Goal: Task Accomplishment & Management: Manage account settings

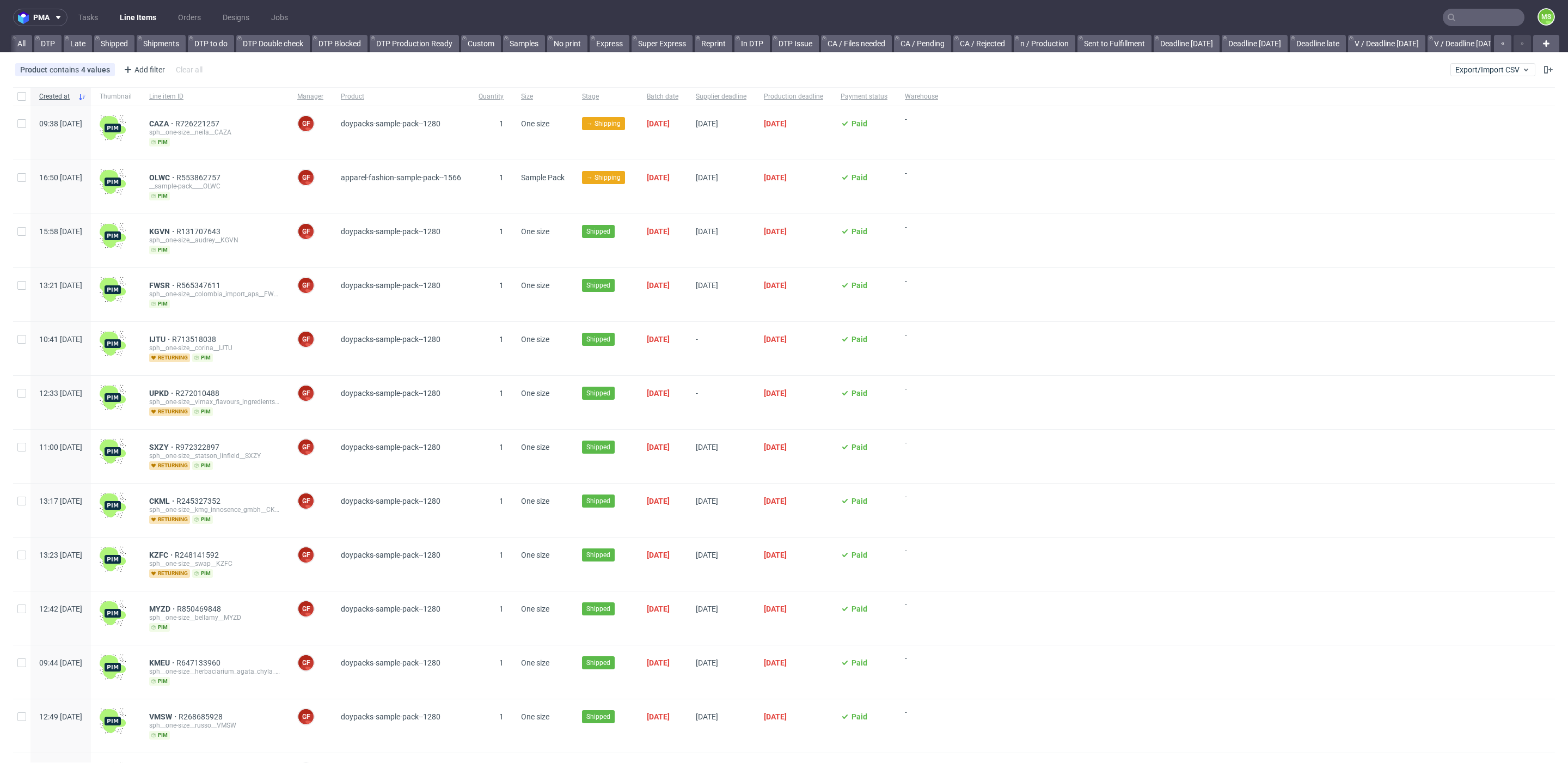
scroll to position [0, 1385]
click at [1063, 41] on link "alt eco (14:00)" at bounding box center [1083, 44] width 61 height 18
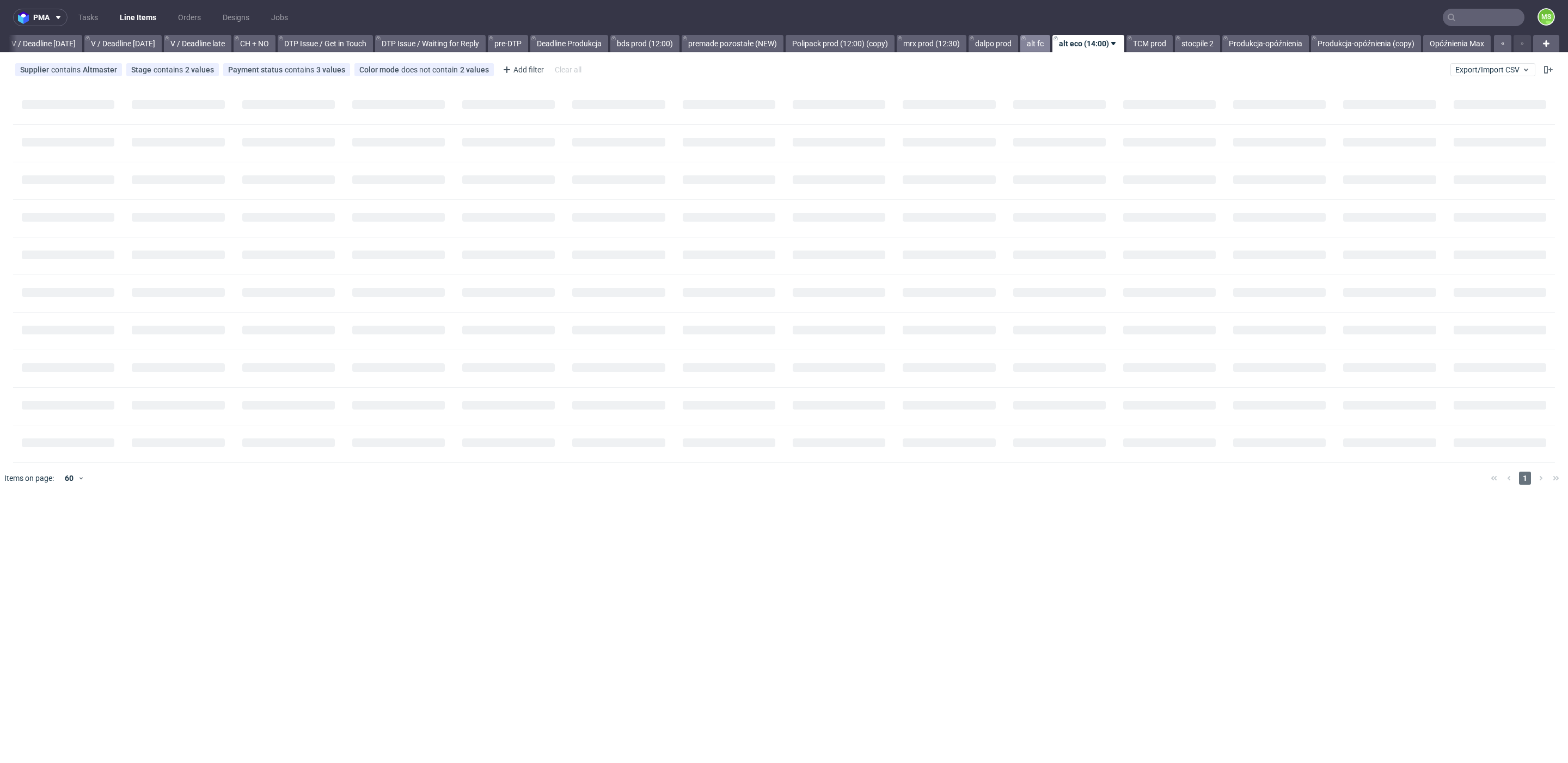
click at [1030, 44] on link "alt fc" at bounding box center [1034, 44] width 30 height 18
click at [1079, 50] on link "alt eco (14:00)" at bounding box center [1093, 44] width 61 height 18
click at [1156, 46] on link "TCM prod" at bounding box center [1149, 44] width 47 height 18
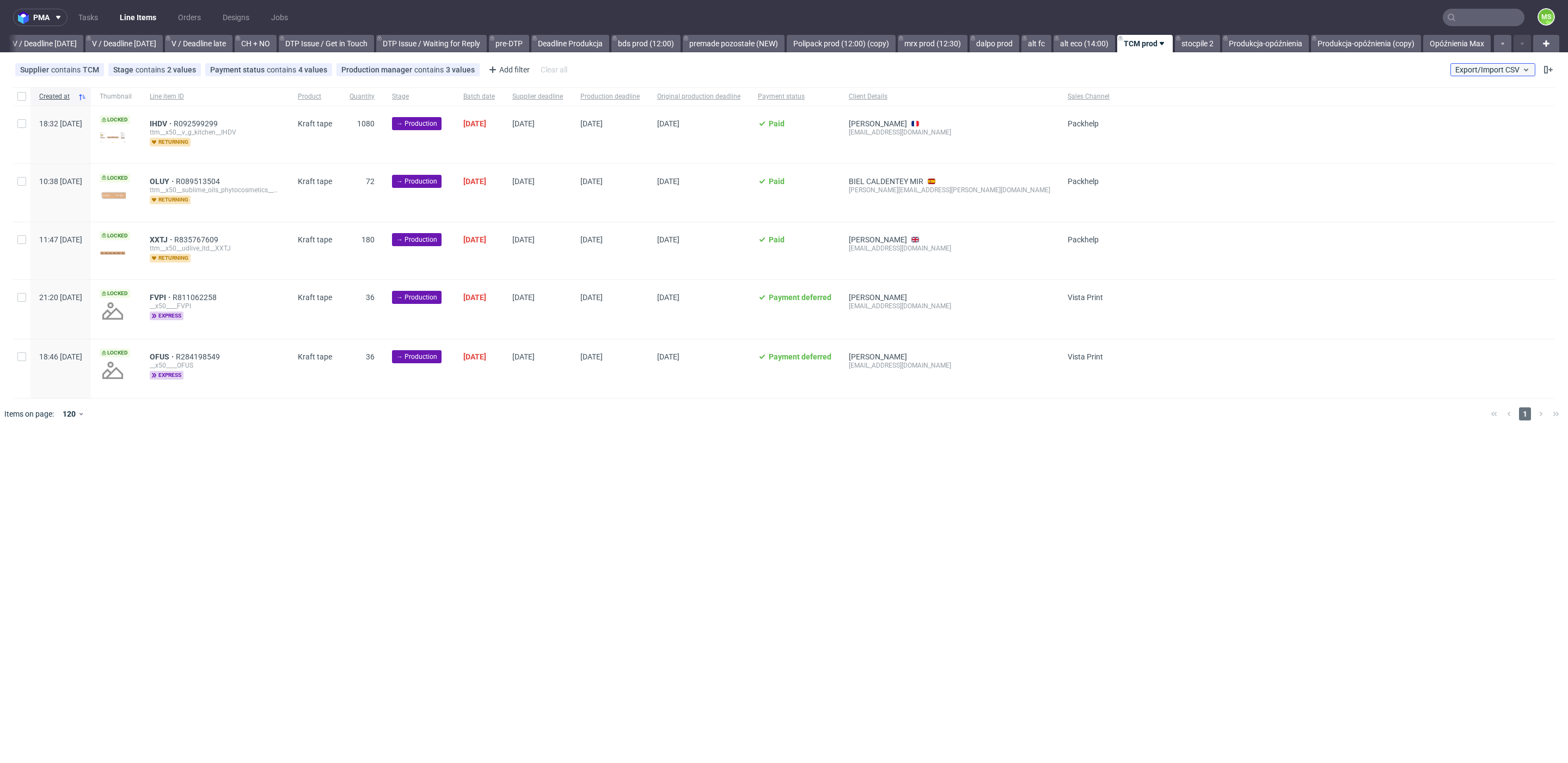
click at [1470, 73] on span "Export/Import CSV" at bounding box center [1492, 69] width 75 height 8
click at [1474, 110] on link "Import shipments CSV" at bounding box center [1467, 113] width 128 height 18
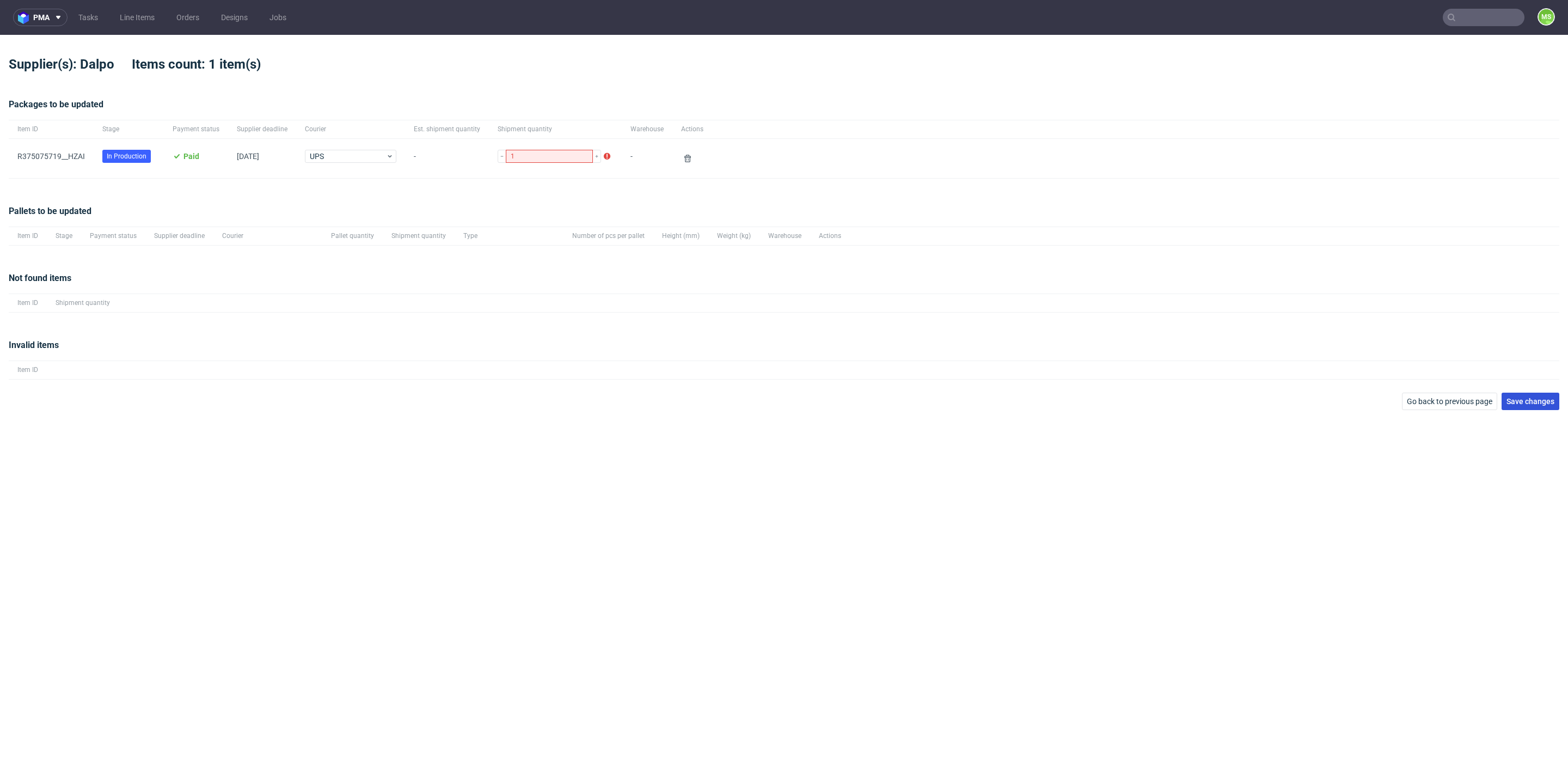
click at [1545, 400] on span "Save changes" at bounding box center [1530, 401] width 48 height 8
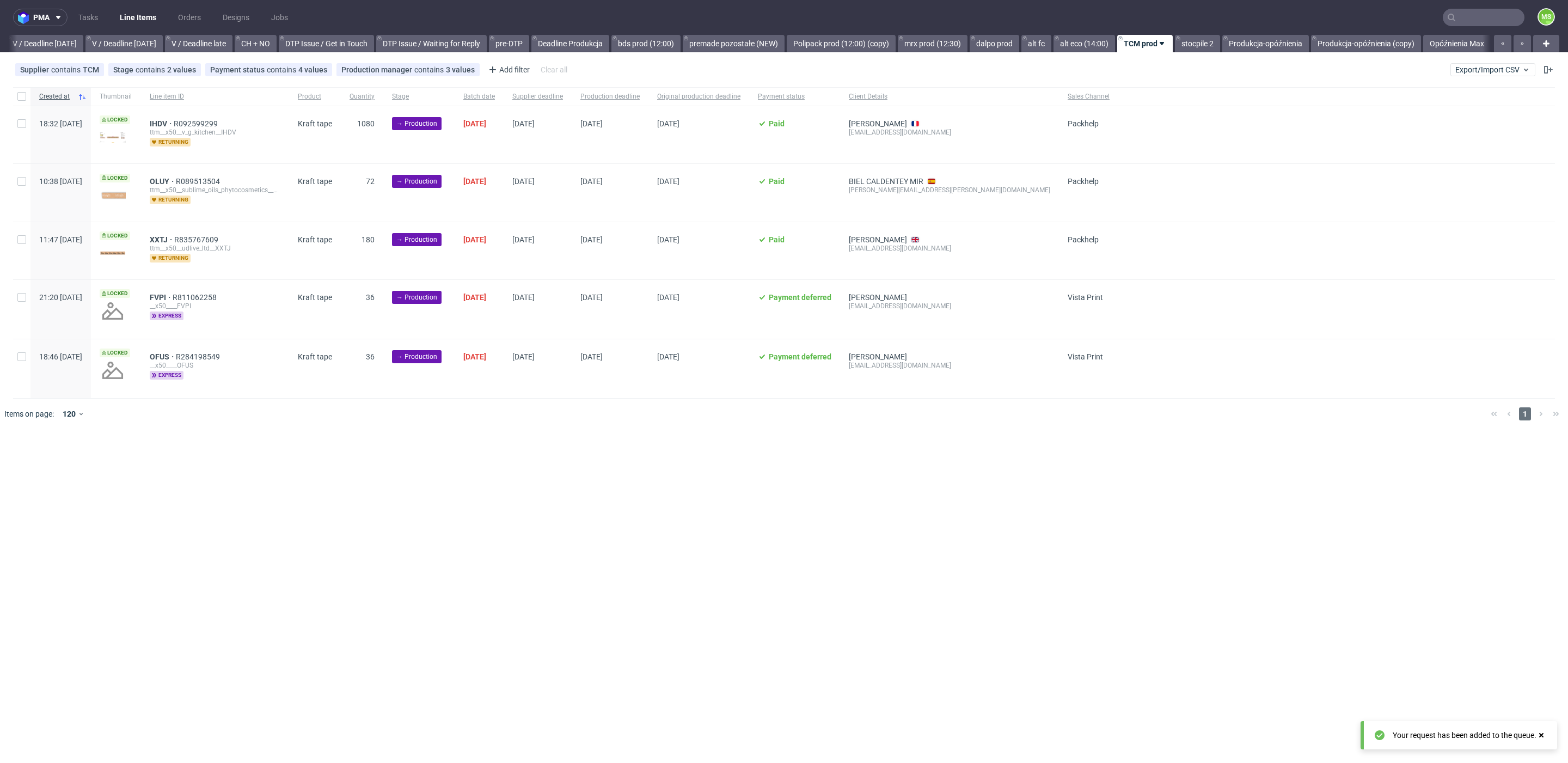
scroll to position [0, 1372]
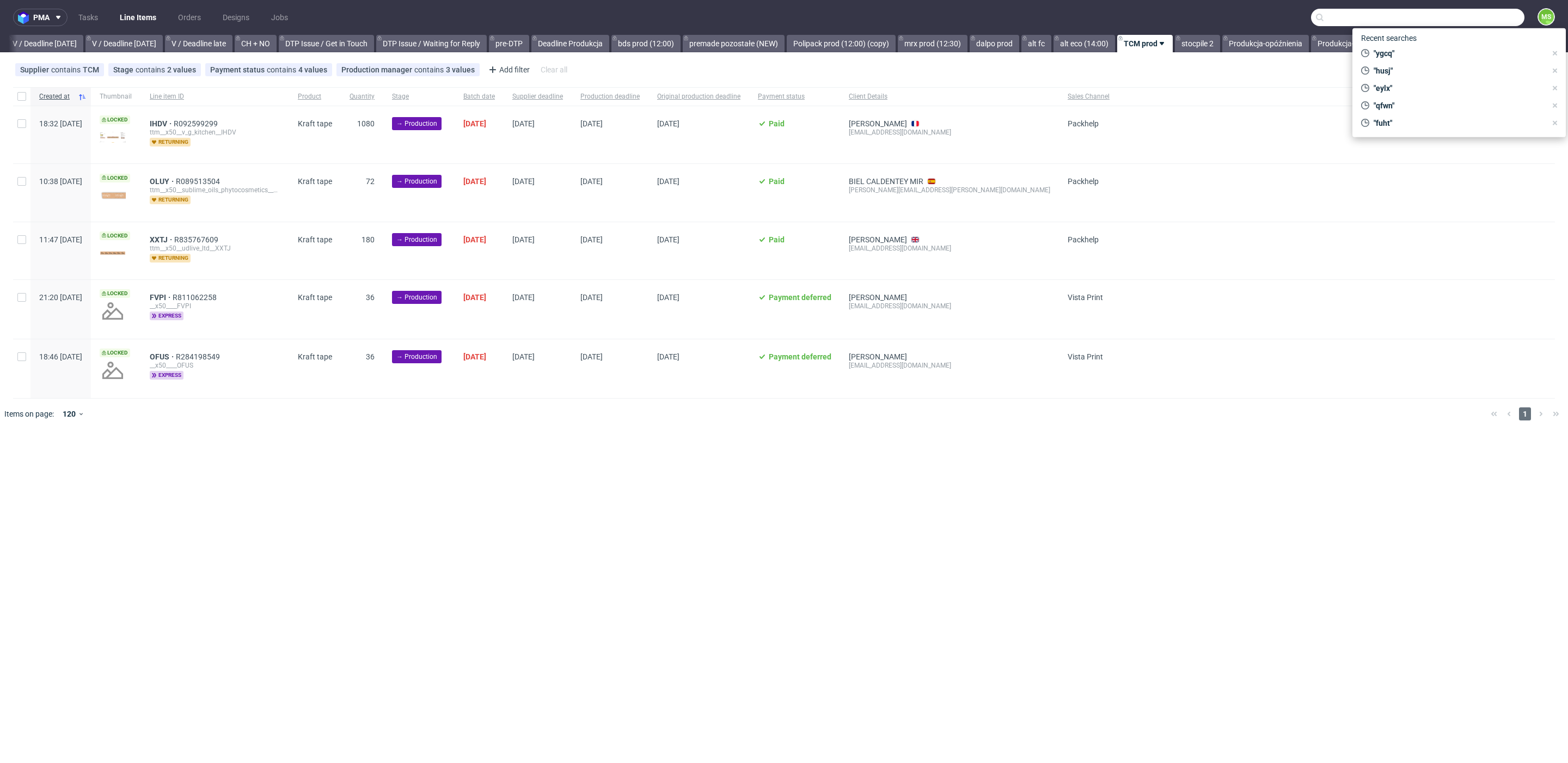
click at [1481, 19] on input "text" at bounding box center [1417, 17] width 213 height 18
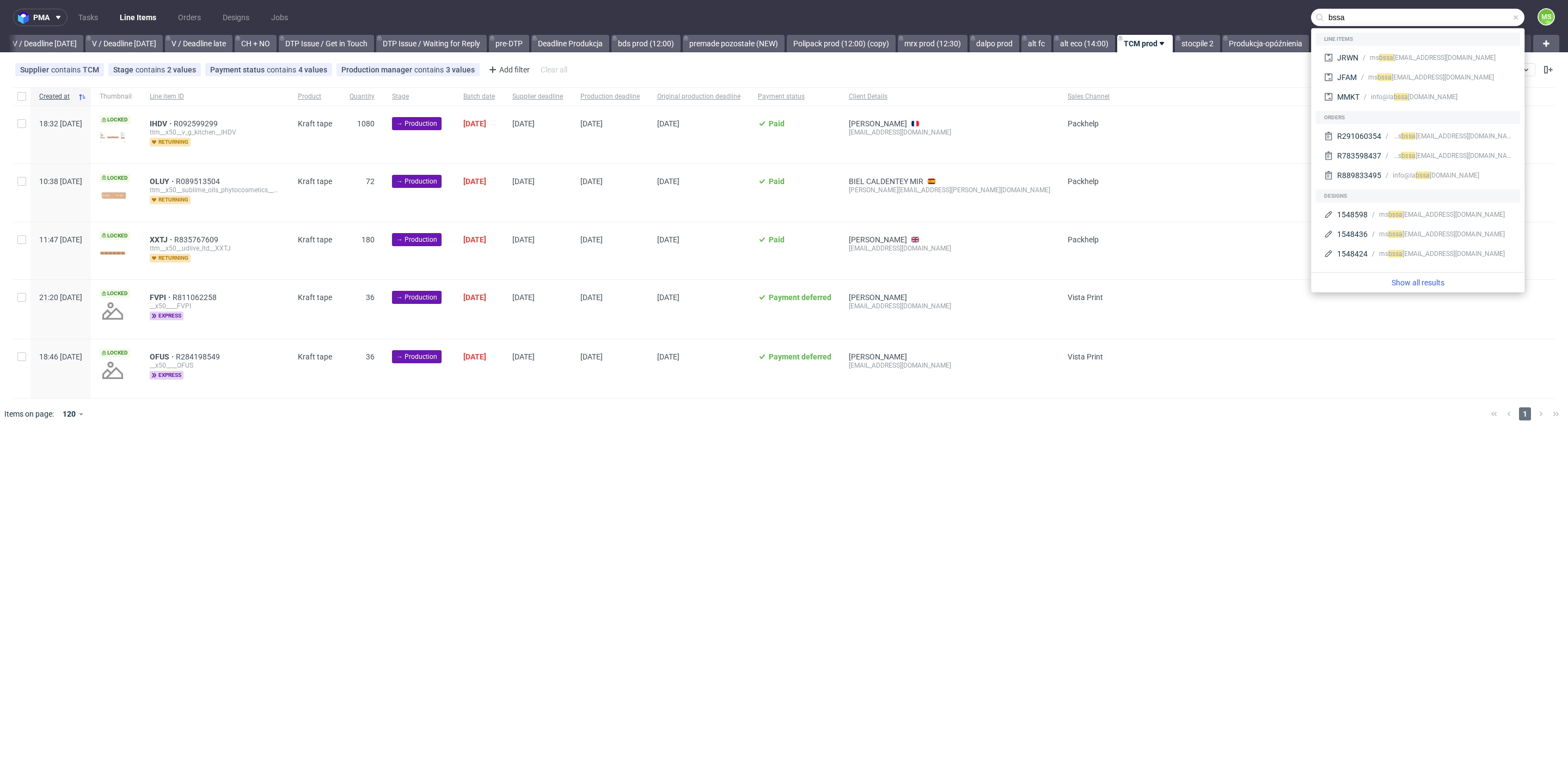
click at [1389, 20] on input "bssa" at bounding box center [1417, 17] width 213 height 18
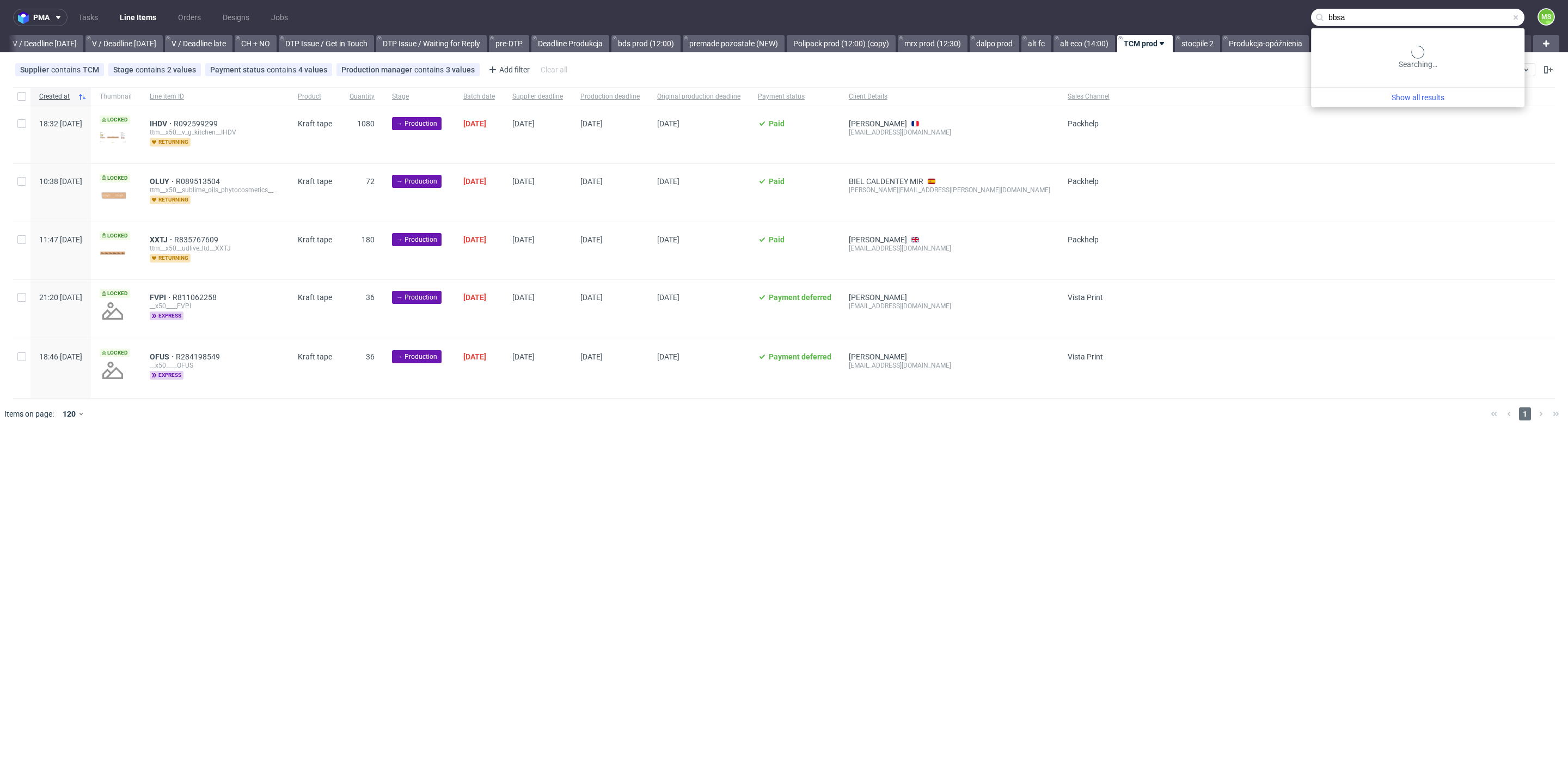
type input "bbsa"
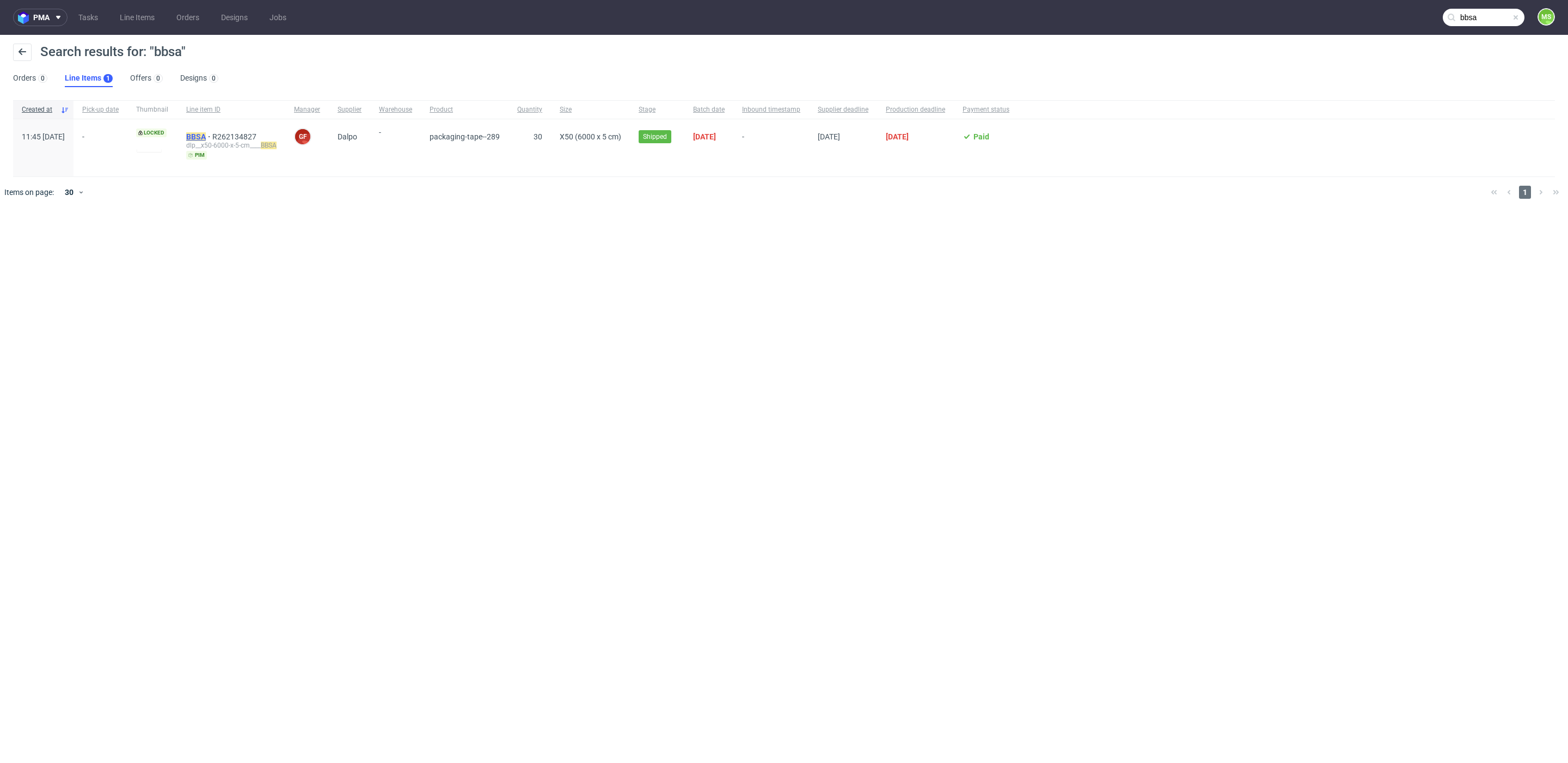
click at [206, 135] on mark "BBSA" at bounding box center [196, 136] width 20 height 8
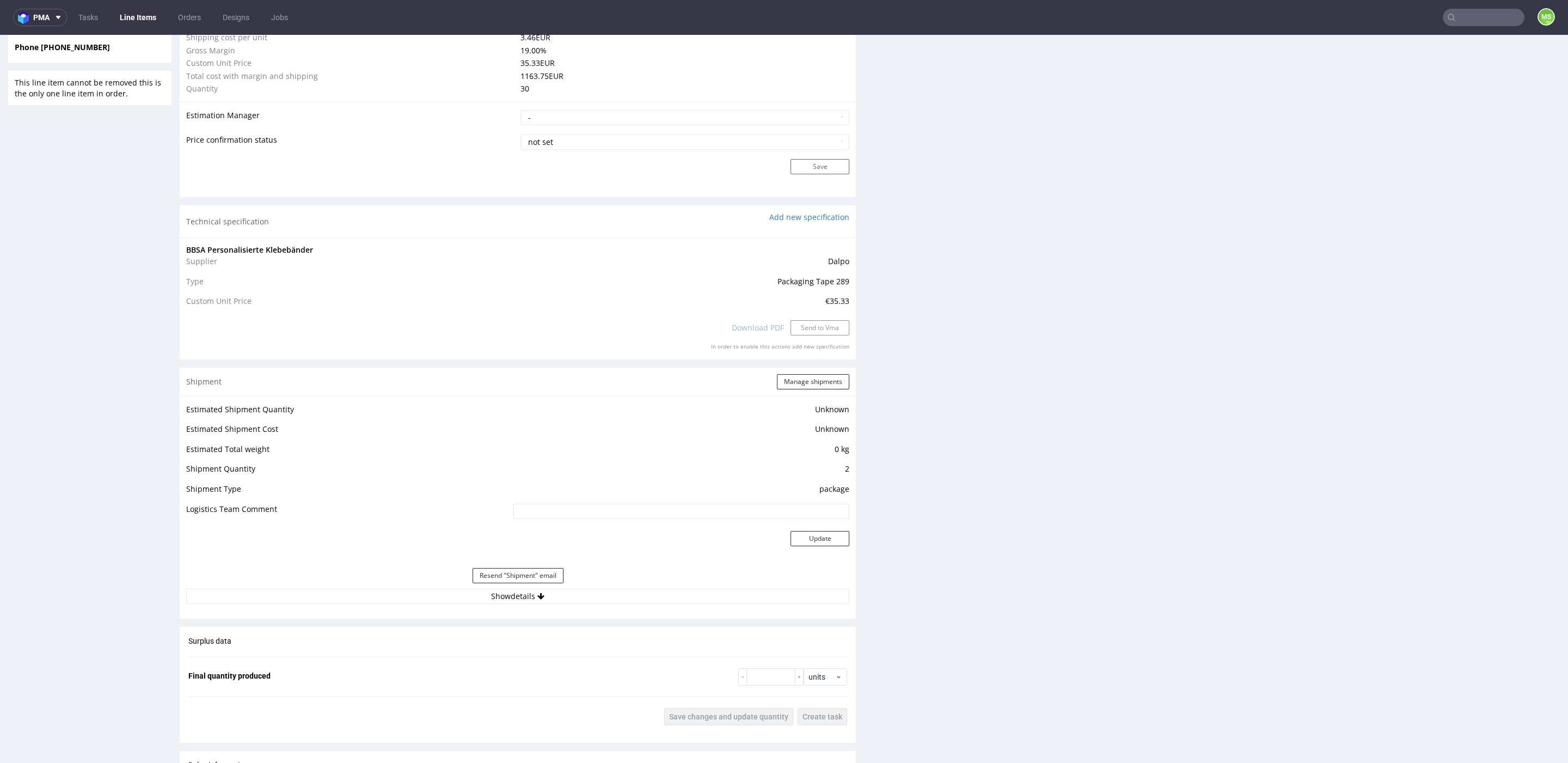
scroll to position [843, 0]
click at [531, 590] on button "Show details" at bounding box center [518, 593] width 663 height 15
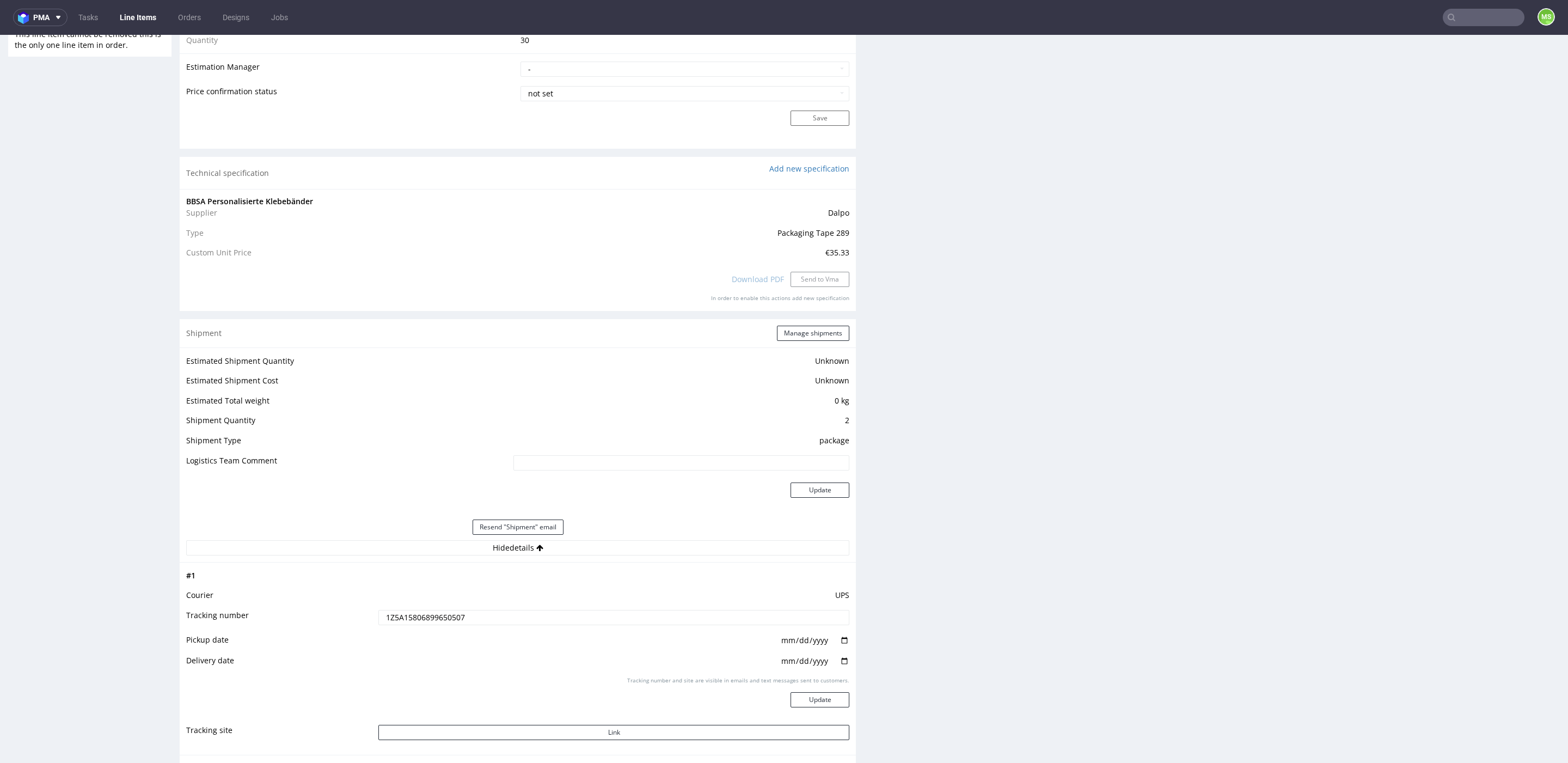
scroll to position [894, 0]
click at [804, 324] on button "Manage shipments" at bounding box center [813, 328] width 73 height 15
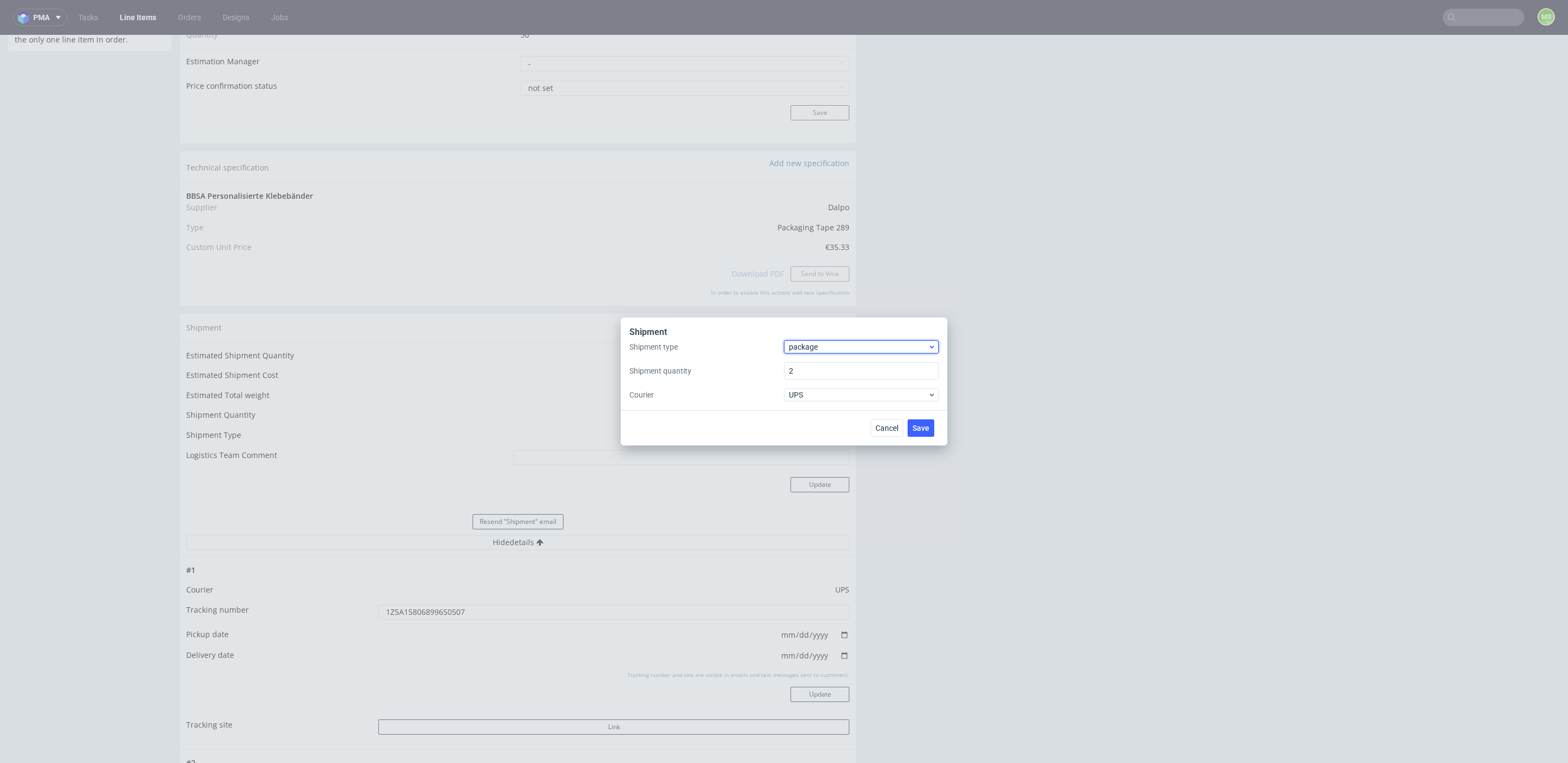
click at [824, 344] on span "package" at bounding box center [859, 346] width 139 height 11
click at [823, 374] on div "pallet" at bounding box center [861, 370] width 146 height 20
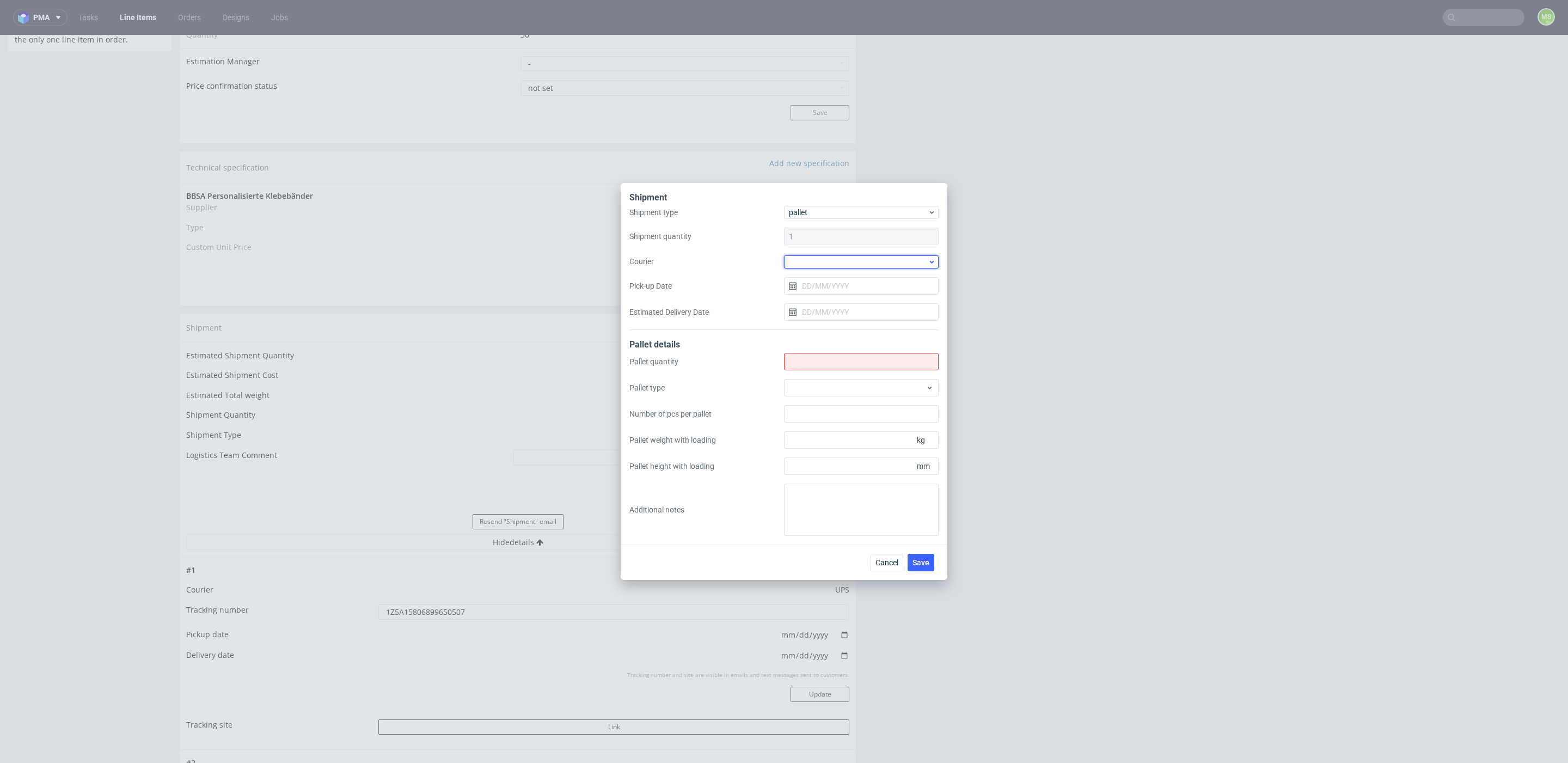
click at [841, 262] on div at bounding box center [861, 261] width 154 height 13
click at [746, 260] on label "Courier" at bounding box center [706, 261] width 154 height 11
click at [784, 352] on input "Shipment type" at bounding box center [861, 361] width 154 height 18
click at [825, 384] on div at bounding box center [861, 388] width 154 height 18
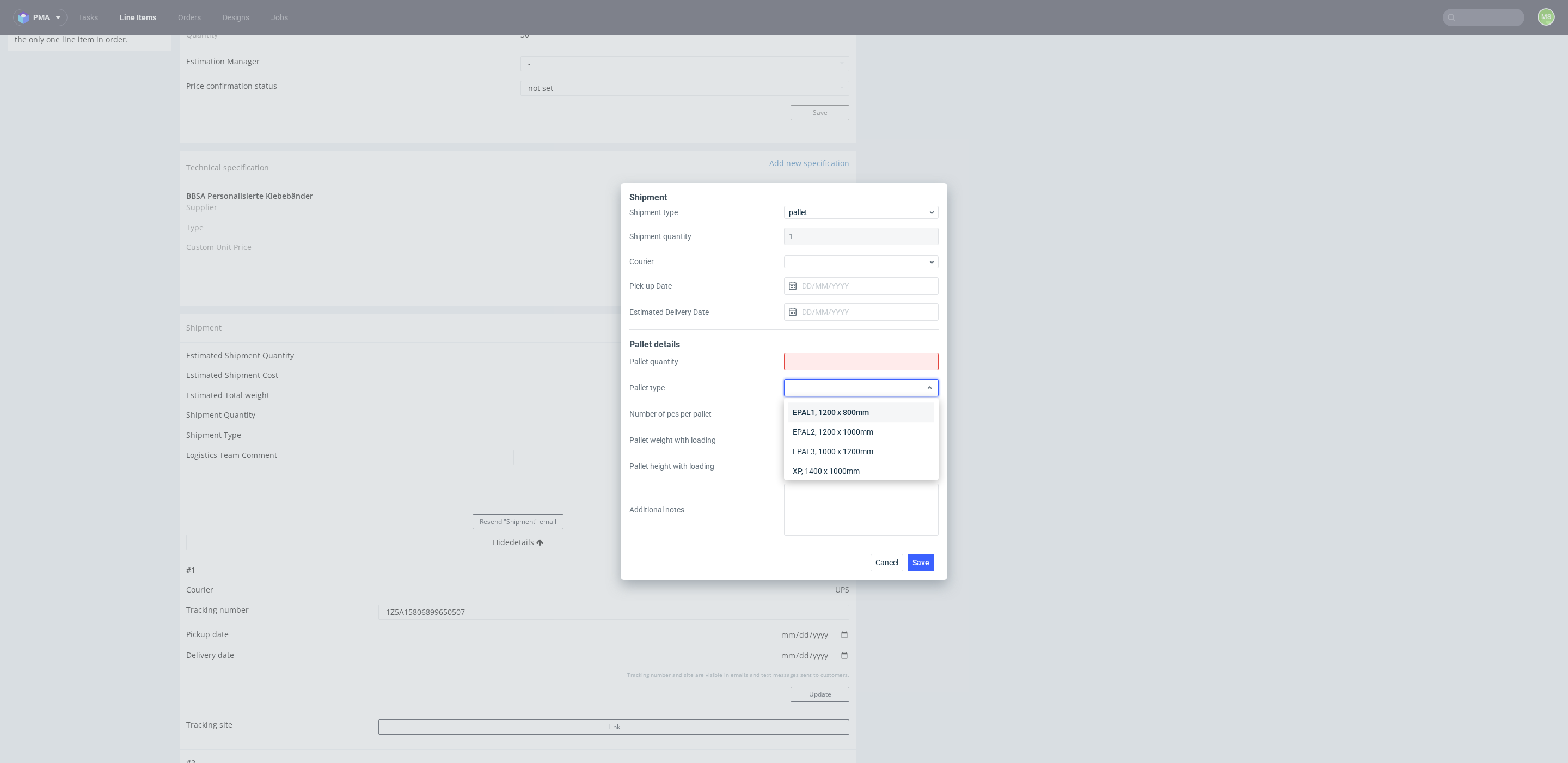
click at [871, 410] on div "EPAL1, 1200 x 800mm" at bounding box center [861, 412] width 146 height 20
click at [865, 413] on input "Number of pcs per pallet" at bounding box center [861, 414] width 154 height 18
drag, startPoint x: 781, startPoint y: 355, endPoint x: 804, endPoint y: 360, distance: 23.5
click at [781, 355] on div "Pallet quantity Pallet type EPAL1, 1200 x 800mm Number of pcs per pallet Pallet…" at bounding box center [784, 443] width 309 height 183
click at [804, 360] on input "Shipment type" at bounding box center [861, 361] width 154 height 18
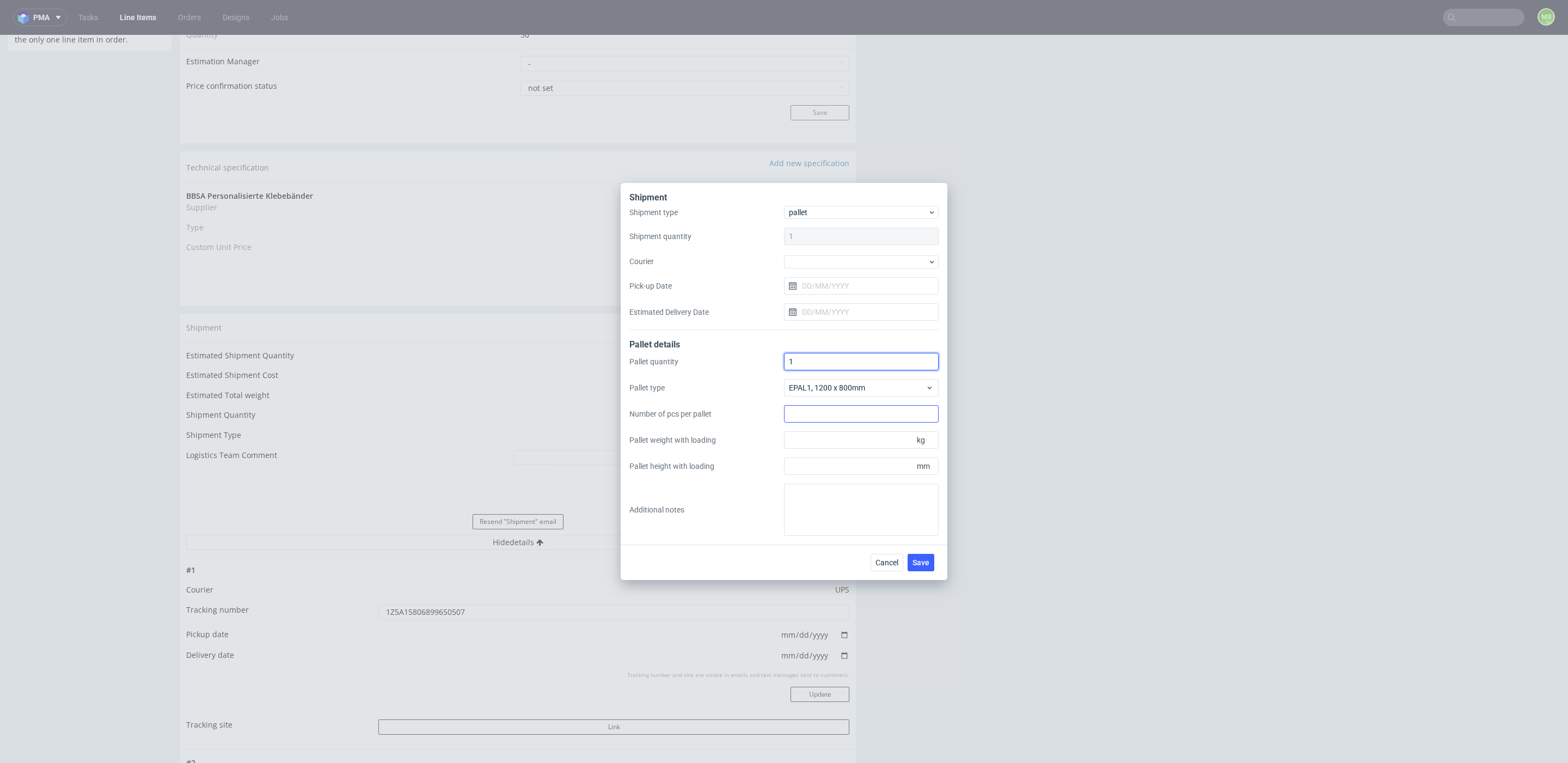
type input "1"
click at [833, 407] on input "Number of pcs per pallet" at bounding box center [861, 414] width 154 height 18
click at [836, 432] on input "Pallet weight with loading" at bounding box center [861, 440] width 154 height 18
click at [844, 380] on div "EPAL1, 1200 x 800mm" at bounding box center [861, 388] width 154 height 18
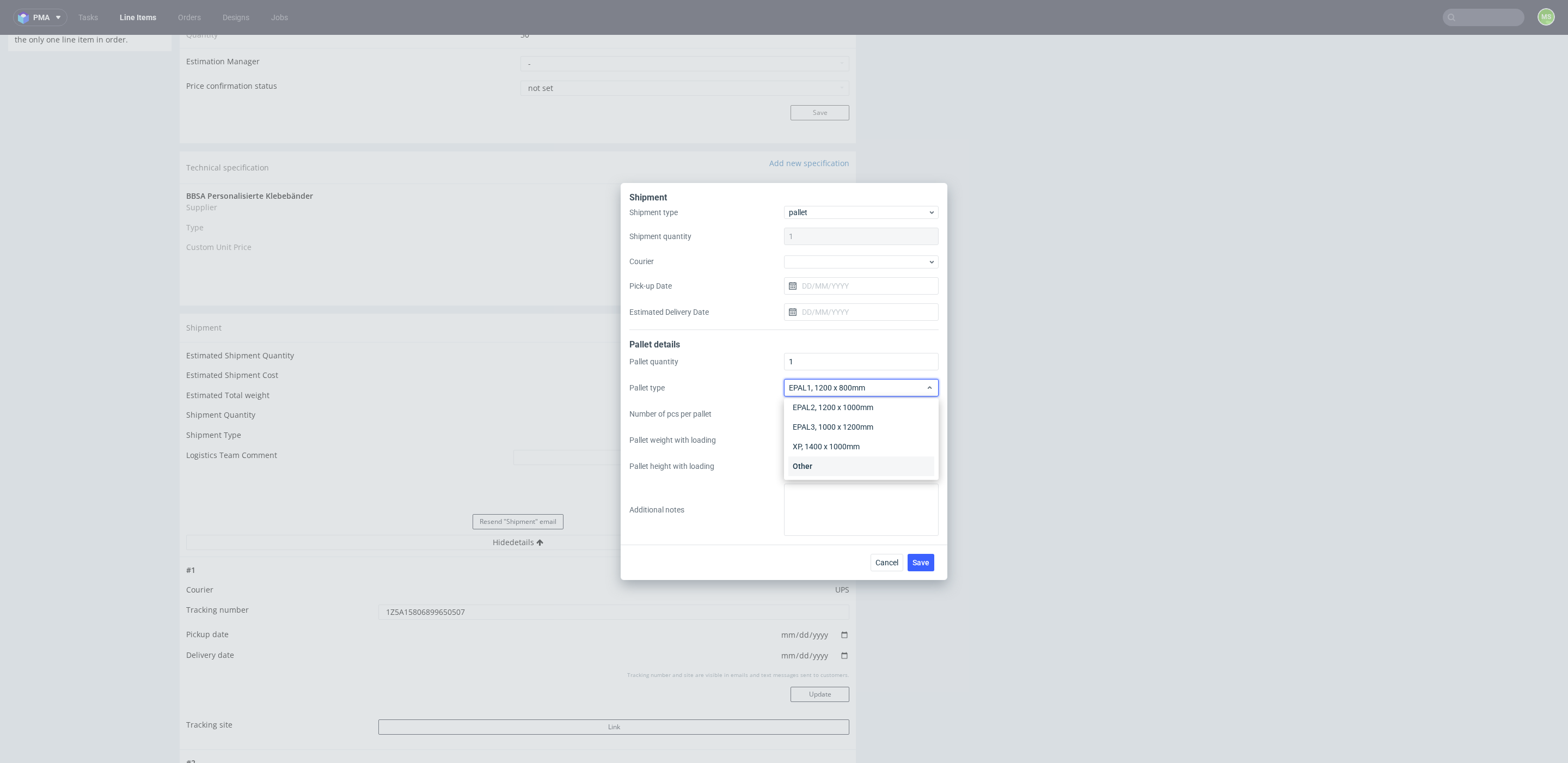
click at [836, 466] on div "Other" at bounding box center [861, 466] width 146 height 20
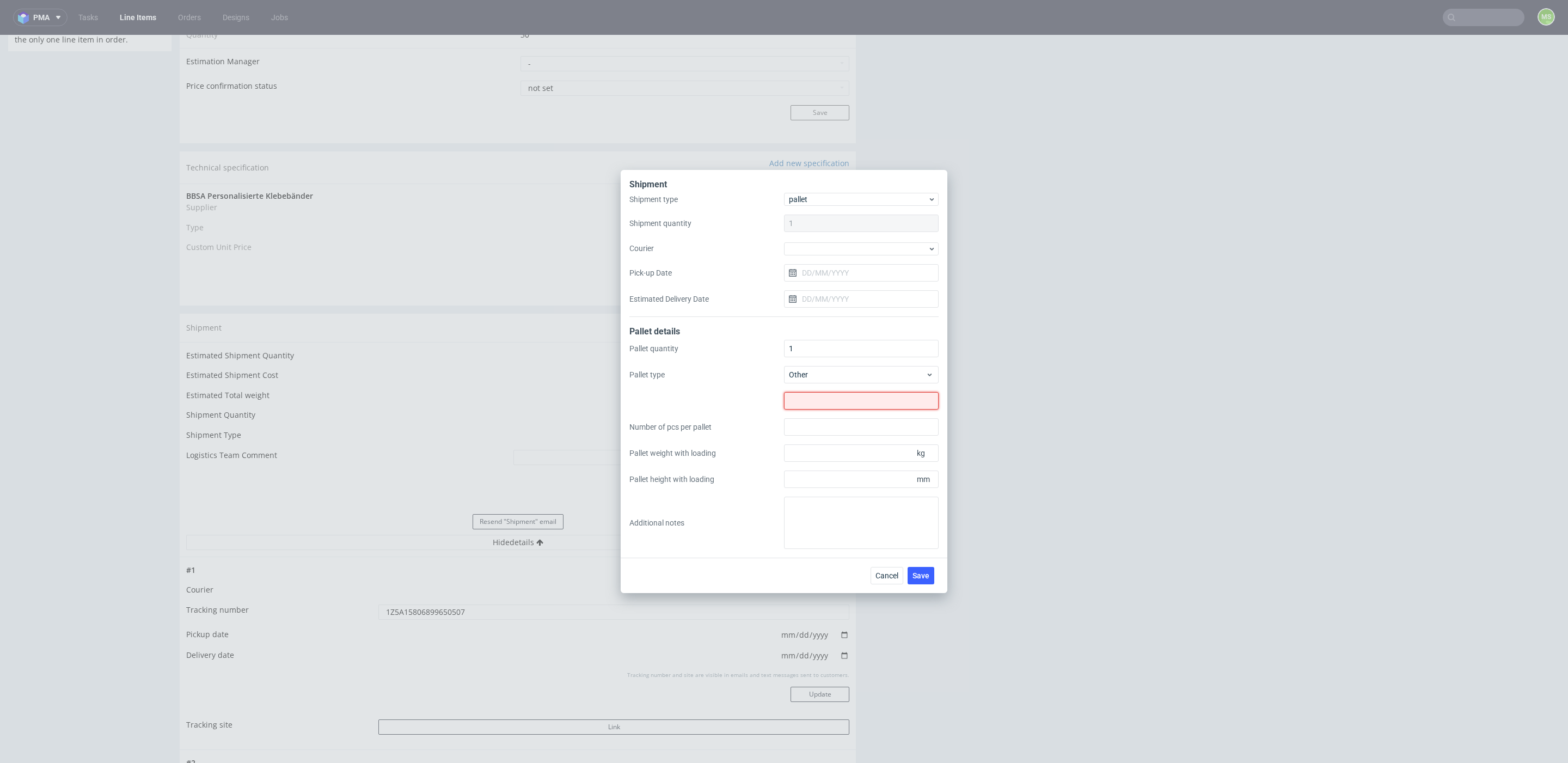
click at [839, 402] on input "text" at bounding box center [861, 401] width 154 height 18
type input "830x830"
click at [822, 483] on div "Pallet quantity 1 Pallet type Other 830x830 Number of pcs per pallet Pallet wei…" at bounding box center [784, 443] width 309 height 209
click at [825, 479] on input "Pallet height with loading" at bounding box center [861, 479] width 154 height 18
type input "1350"
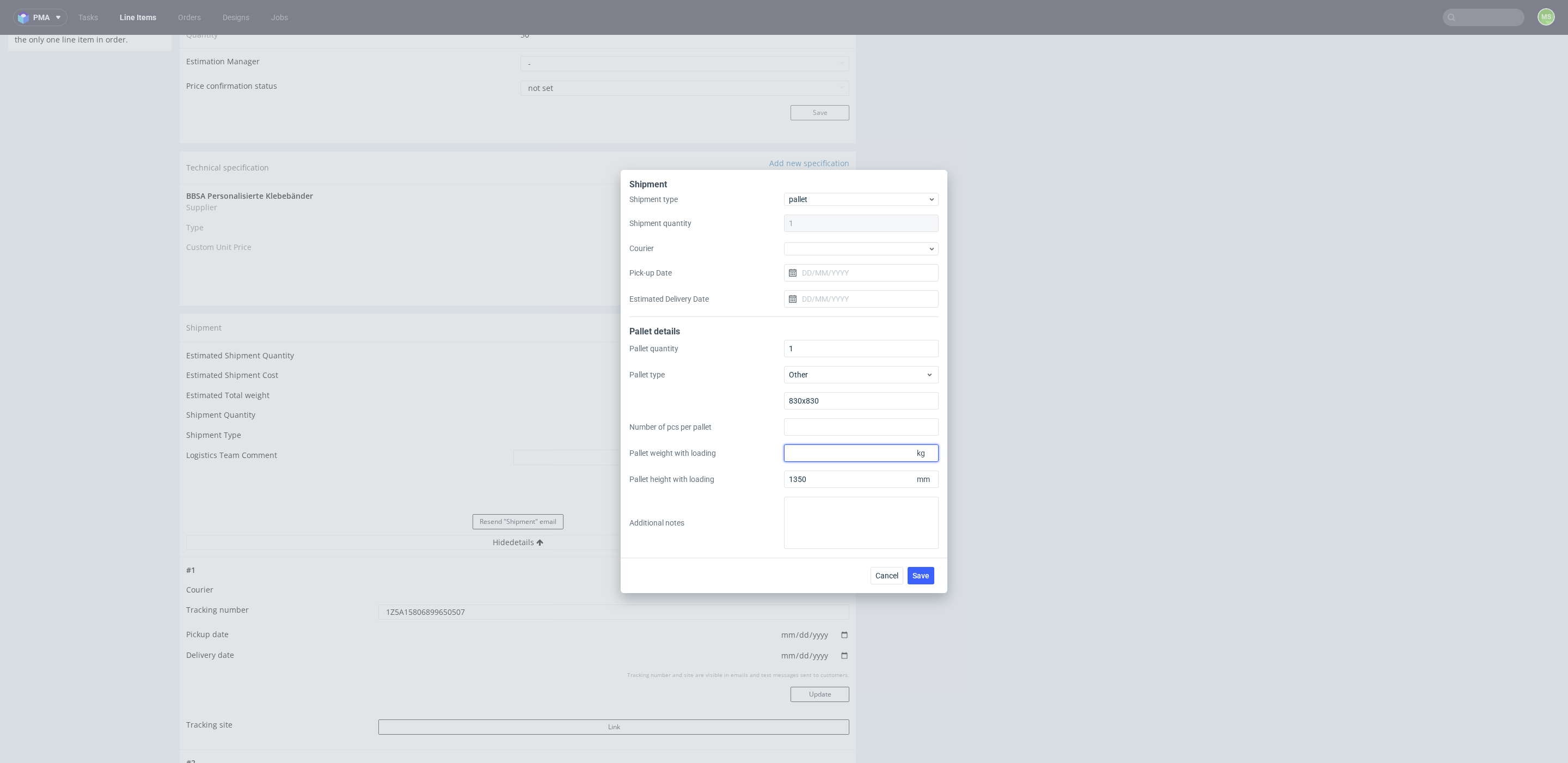
click at [870, 456] on input "Pallet weight with loading" at bounding box center [861, 453] width 154 height 18
type input "162.234"
click at [923, 580] on button "Save" at bounding box center [920, 575] width 27 height 18
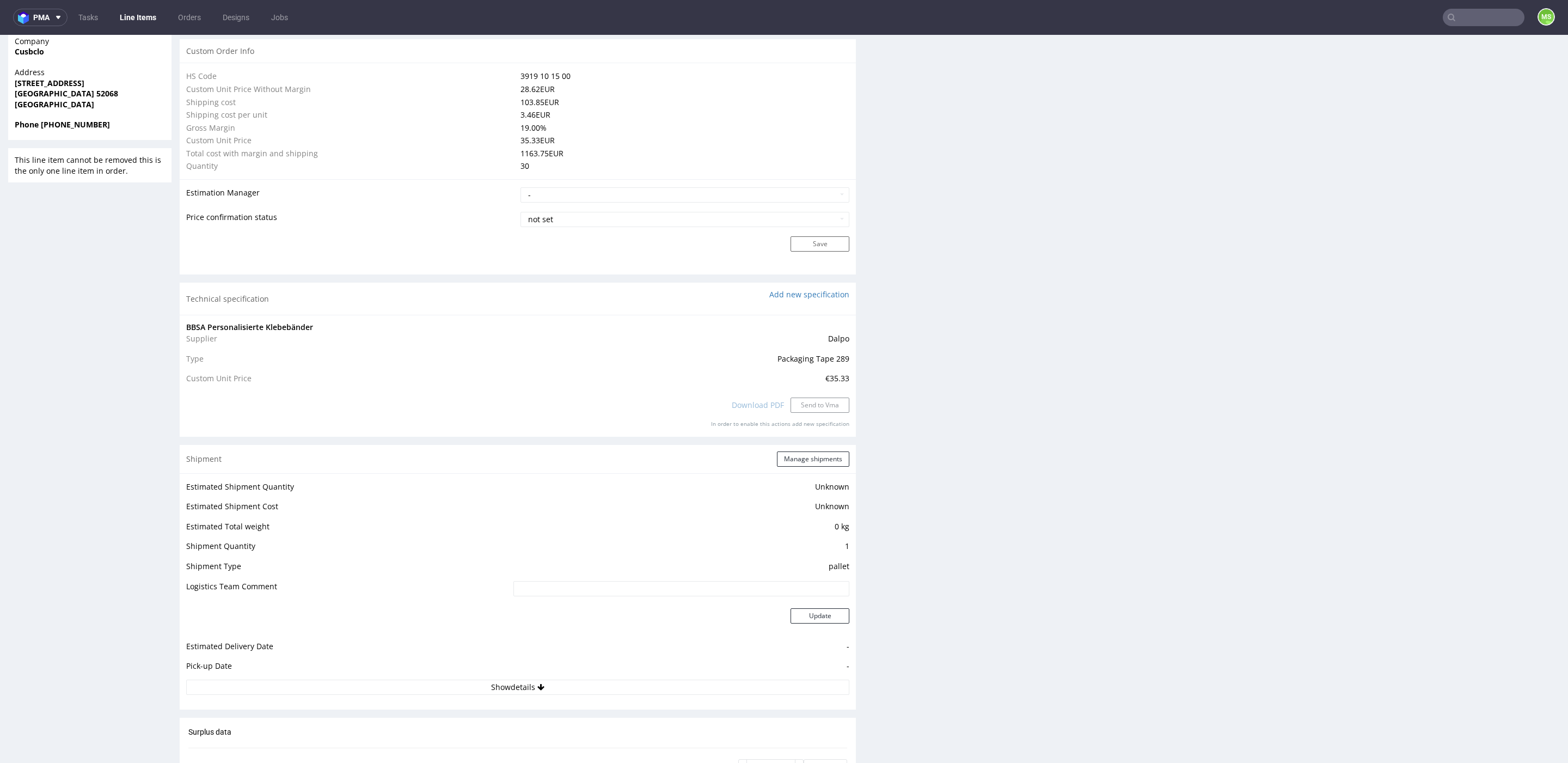
scroll to position [817, 0]
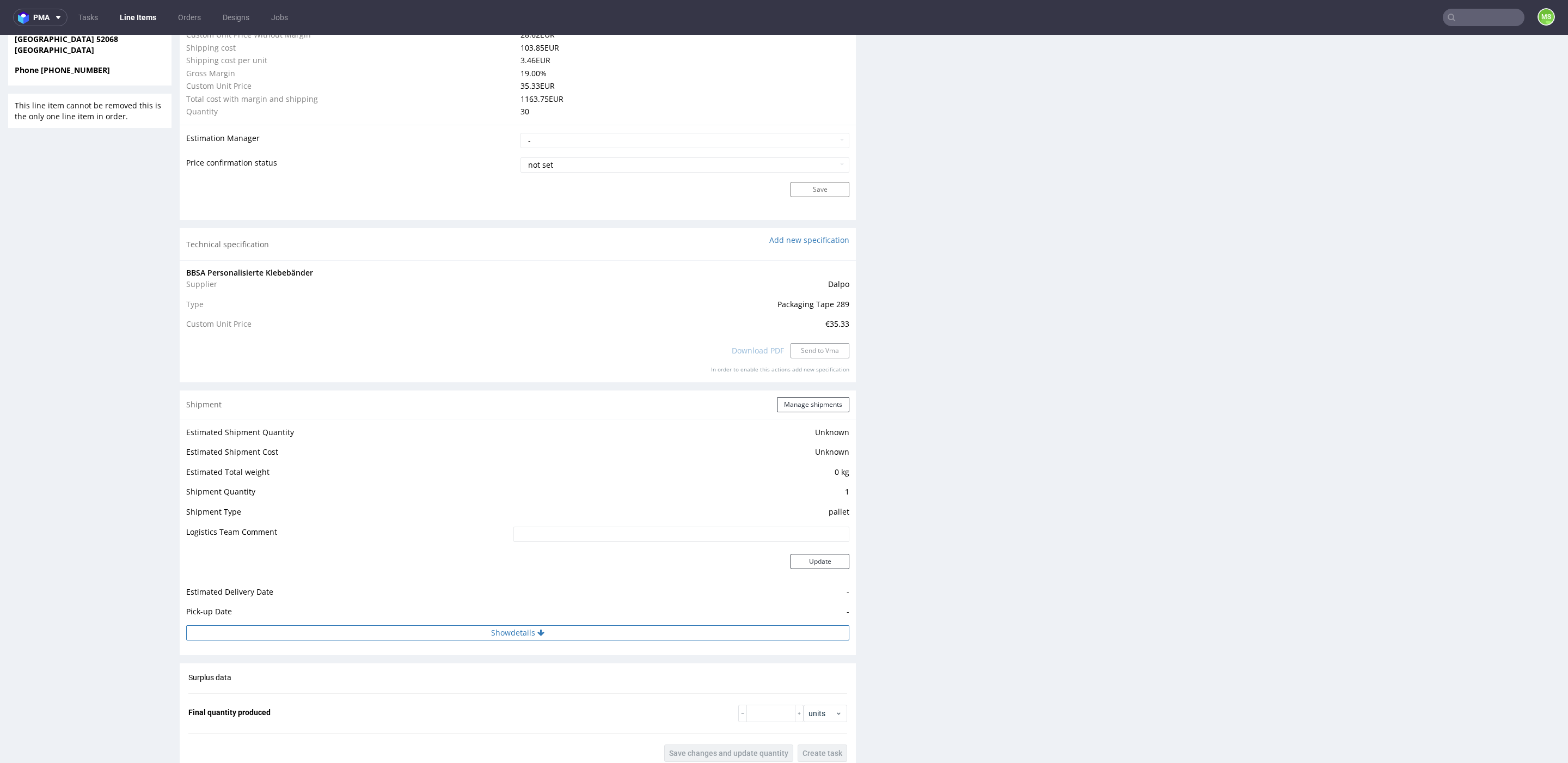
click at [549, 627] on button "Show details" at bounding box center [518, 632] width 663 height 15
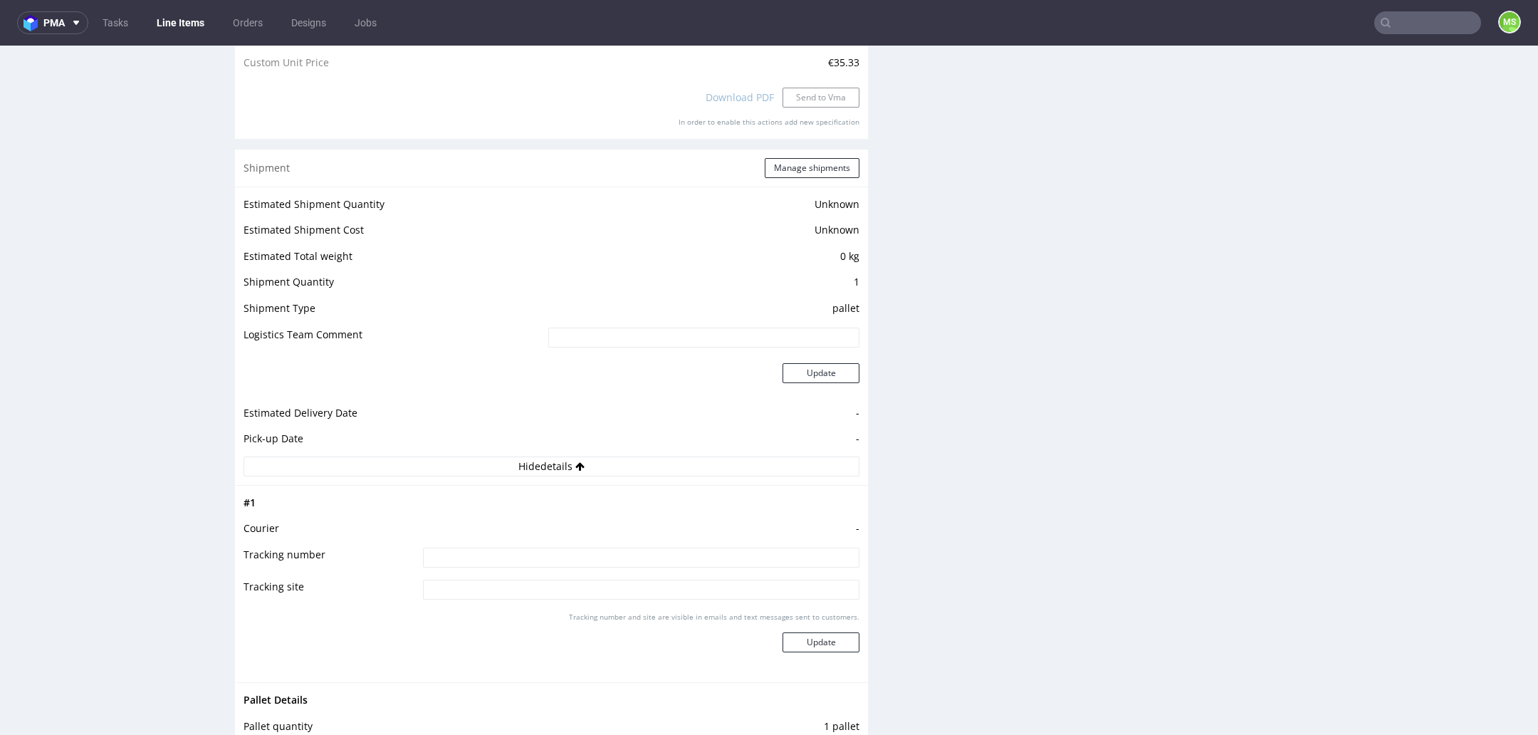
scroll to position [0, 0]
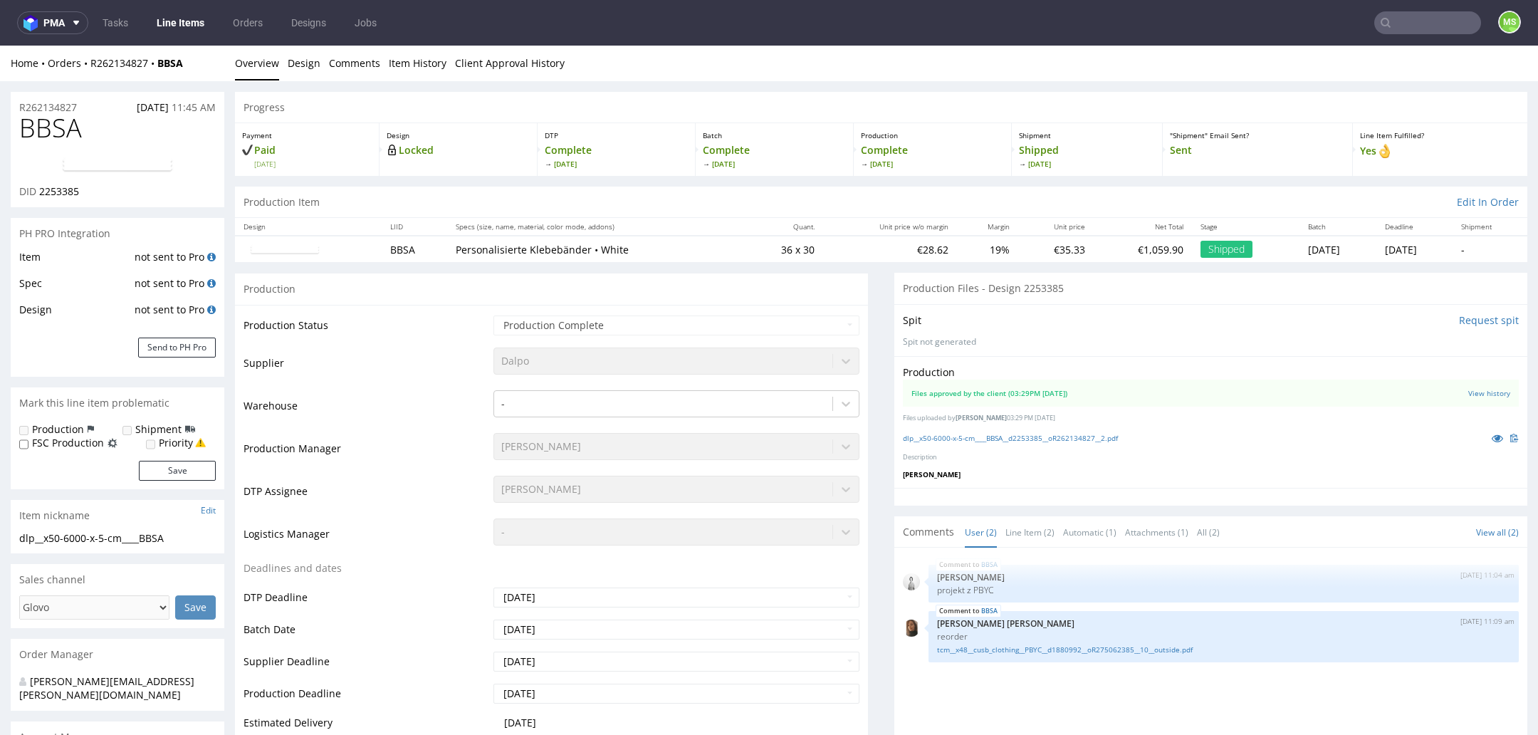
click at [182, 15] on link "Line Items" at bounding box center [180, 22] width 65 height 23
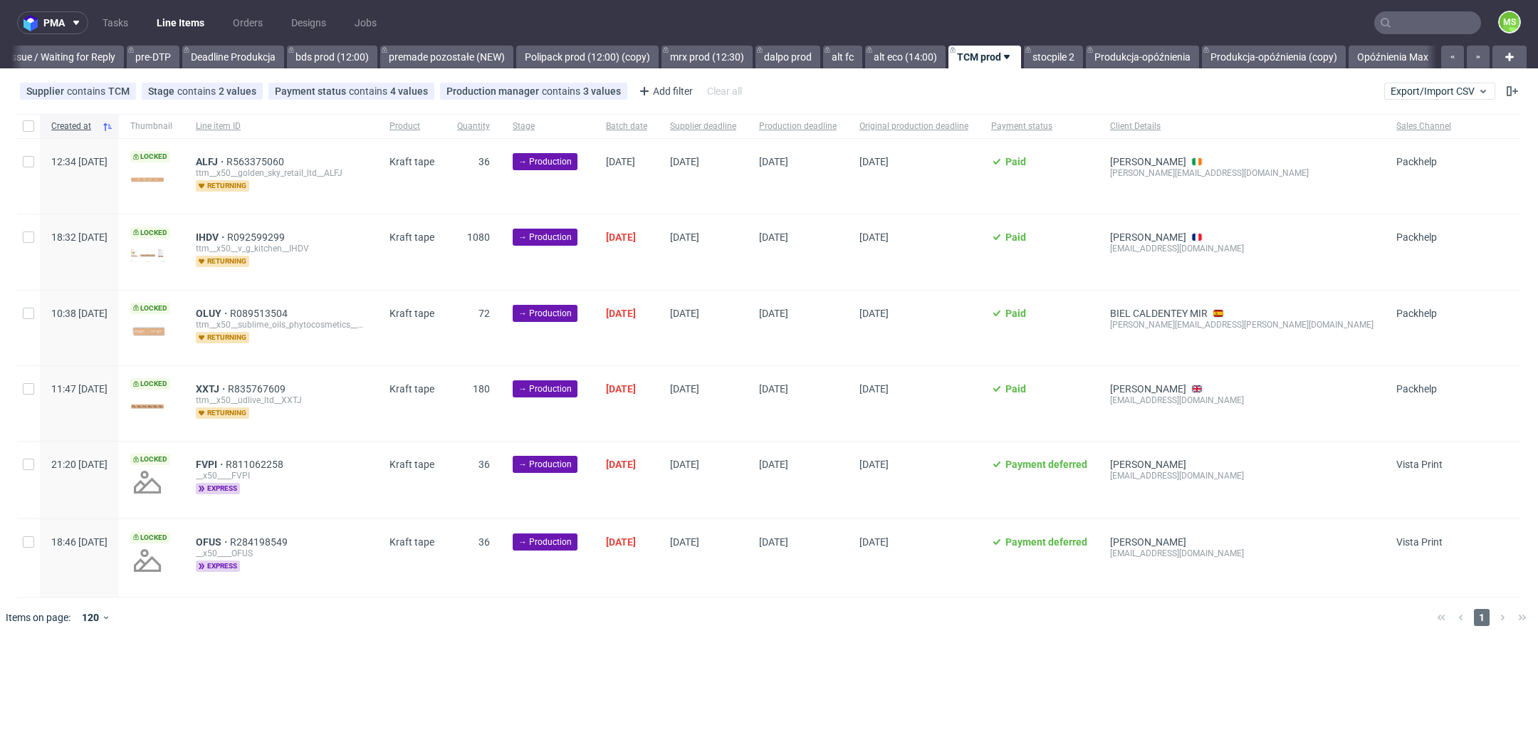
scroll to position [0, 2308]
click at [31, 390] on input "checkbox" at bounding box center [28, 388] width 11 height 11
checkbox input "true"
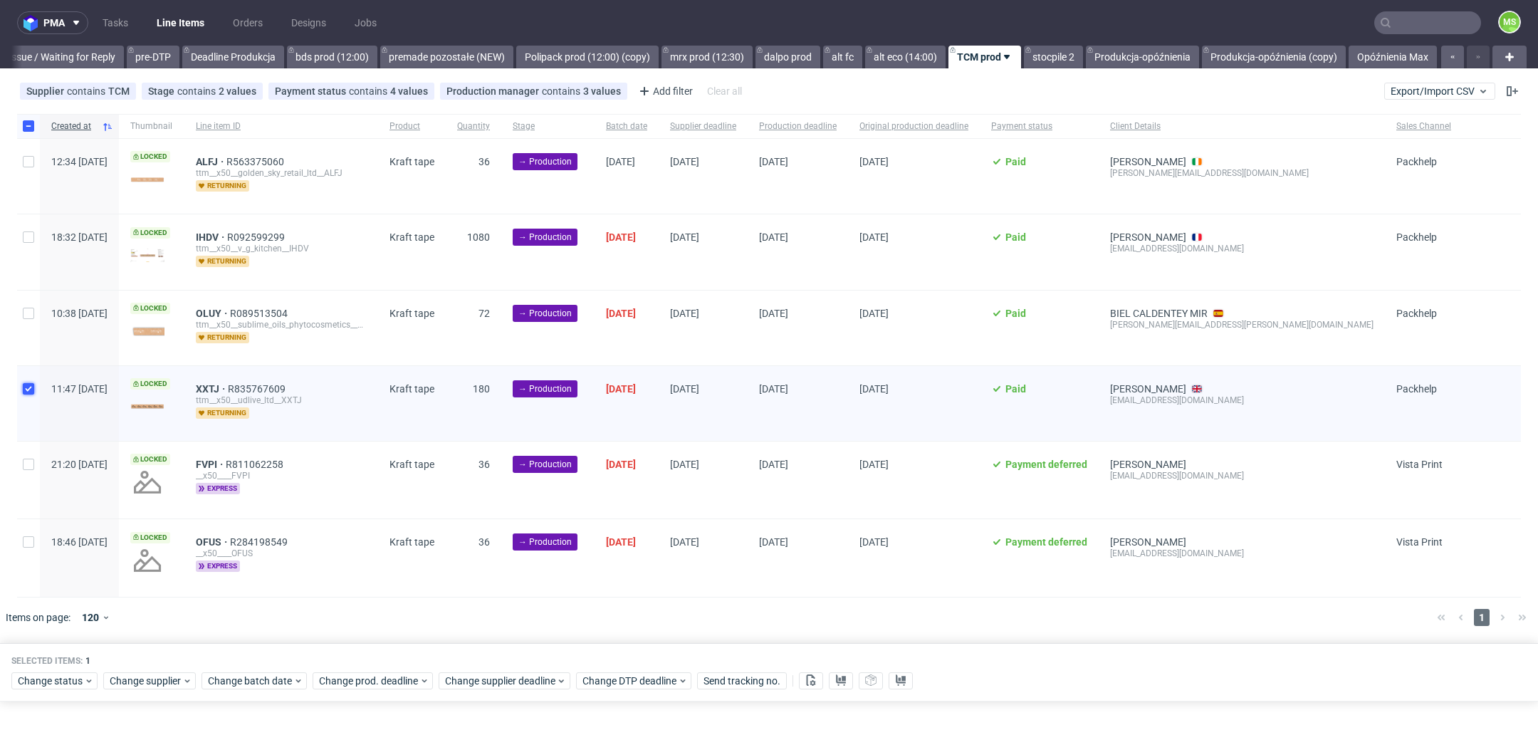
click at [28, 388] on input "checkbox" at bounding box center [28, 388] width 11 height 11
checkbox input "false"
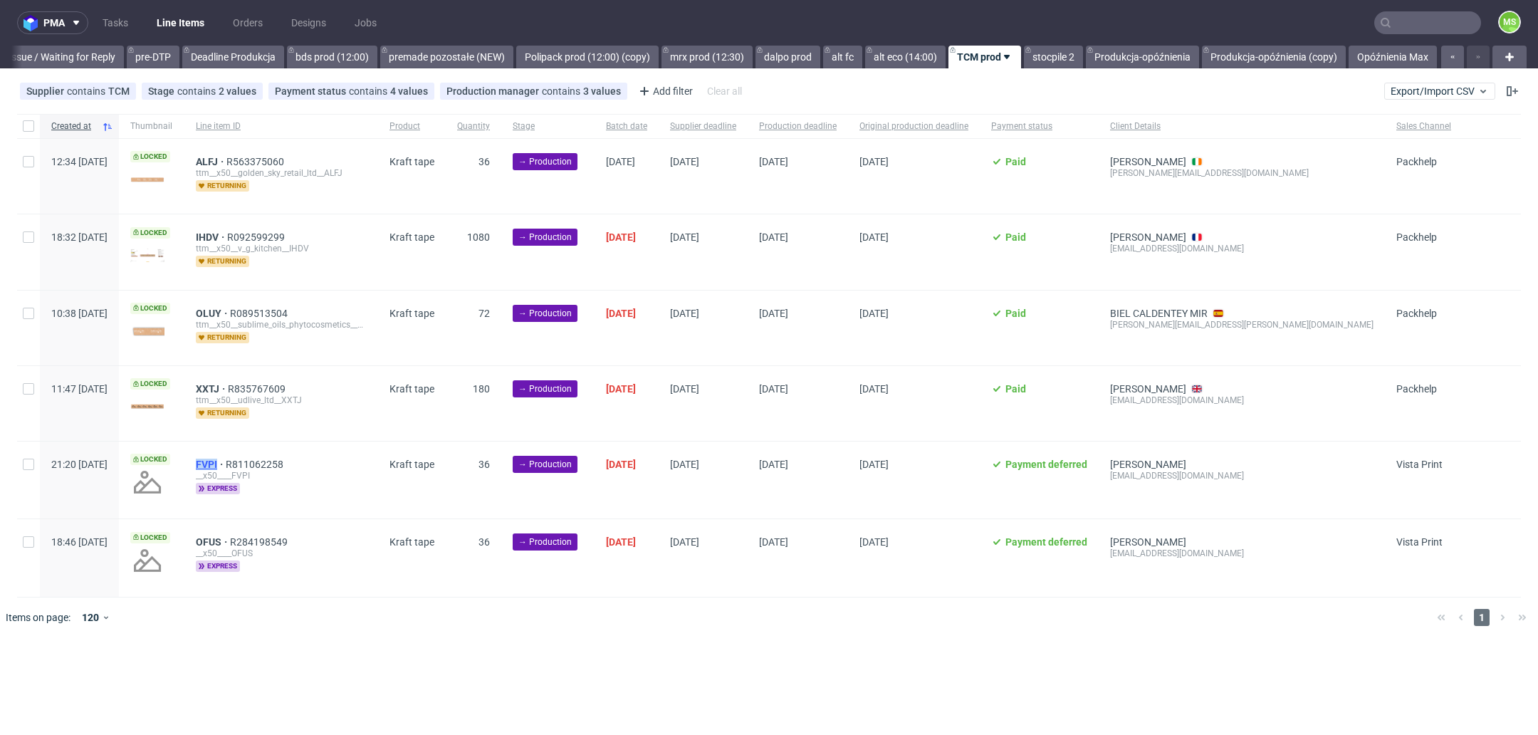
click at [226, 461] on span "FVPI" at bounding box center [211, 464] width 30 height 11
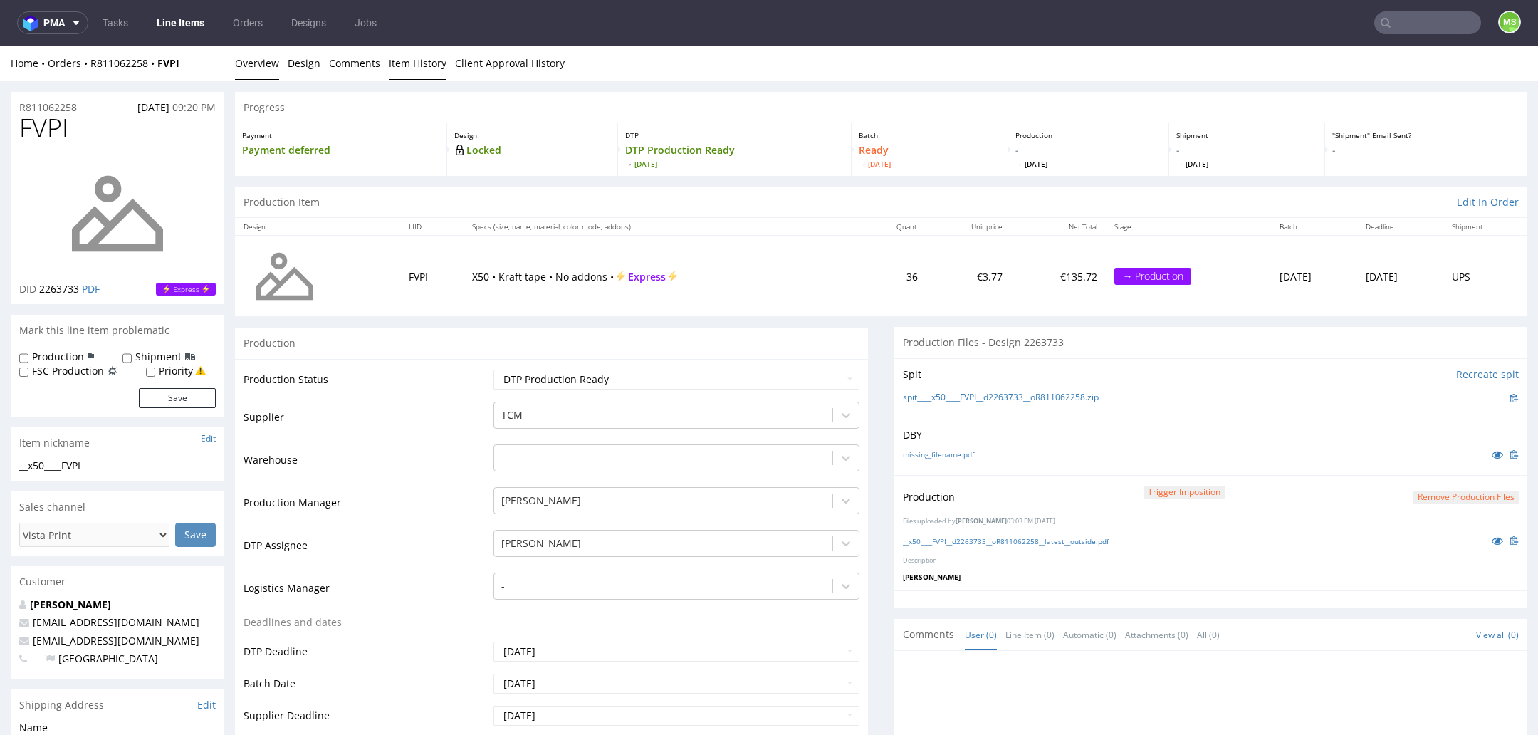
click at [414, 62] on link "Item History" at bounding box center [418, 63] width 58 height 35
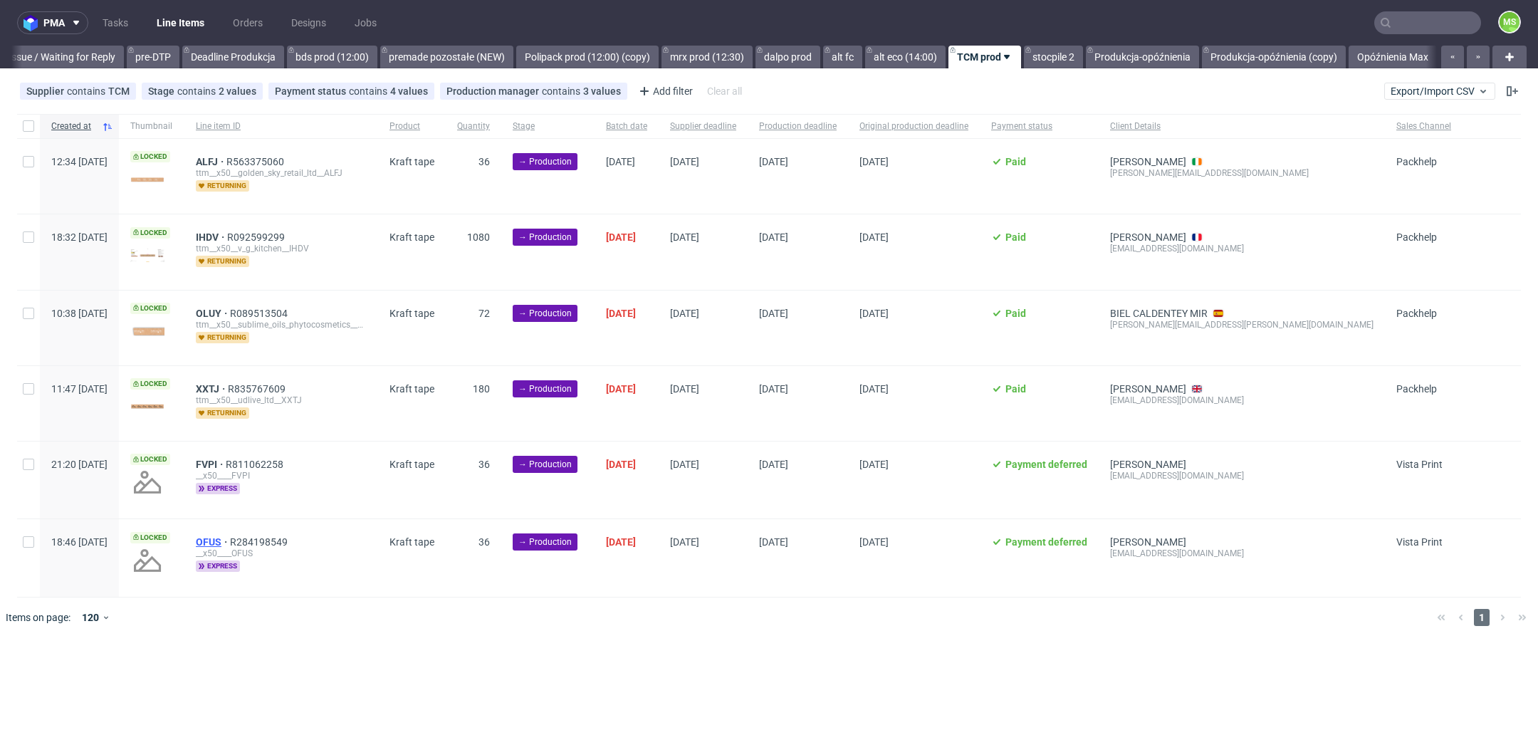
scroll to position [0, 2308]
click at [230, 538] on span "OFUS" at bounding box center [213, 541] width 34 height 11
click at [226, 459] on span "FVPI" at bounding box center [211, 464] width 30 height 11
click at [228, 387] on span "XXTJ" at bounding box center [212, 388] width 32 height 11
click at [230, 308] on span "OLUY" at bounding box center [213, 313] width 34 height 11
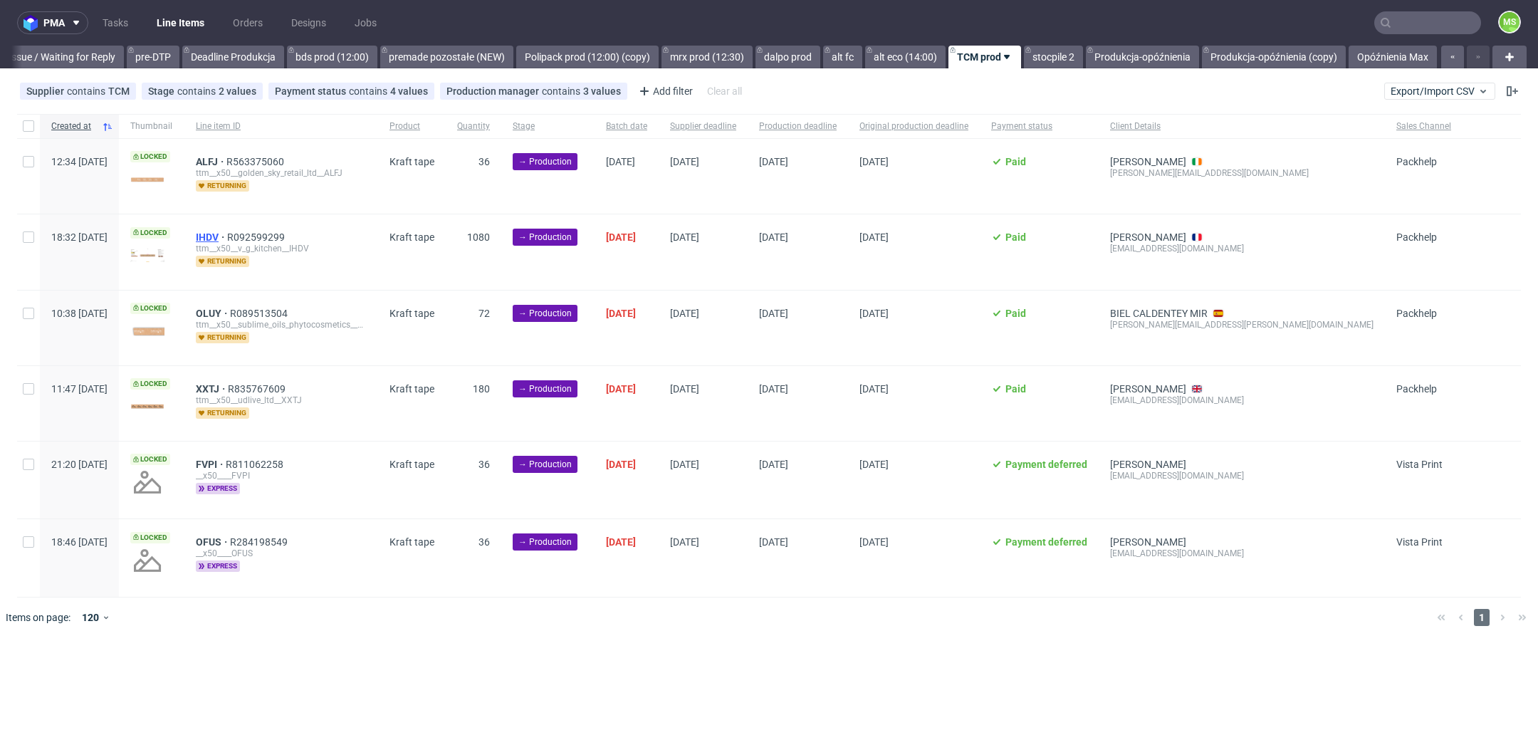
click at [227, 236] on span "IHDV" at bounding box center [211, 236] width 31 height 11
click at [226, 163] on span "ALFJ" at bounding box center [211, 161] width 31 height 11
click at [24, 385] on input "checkbox" at bounding box center [28, 388] width 11 height 11
checkbox input "true"
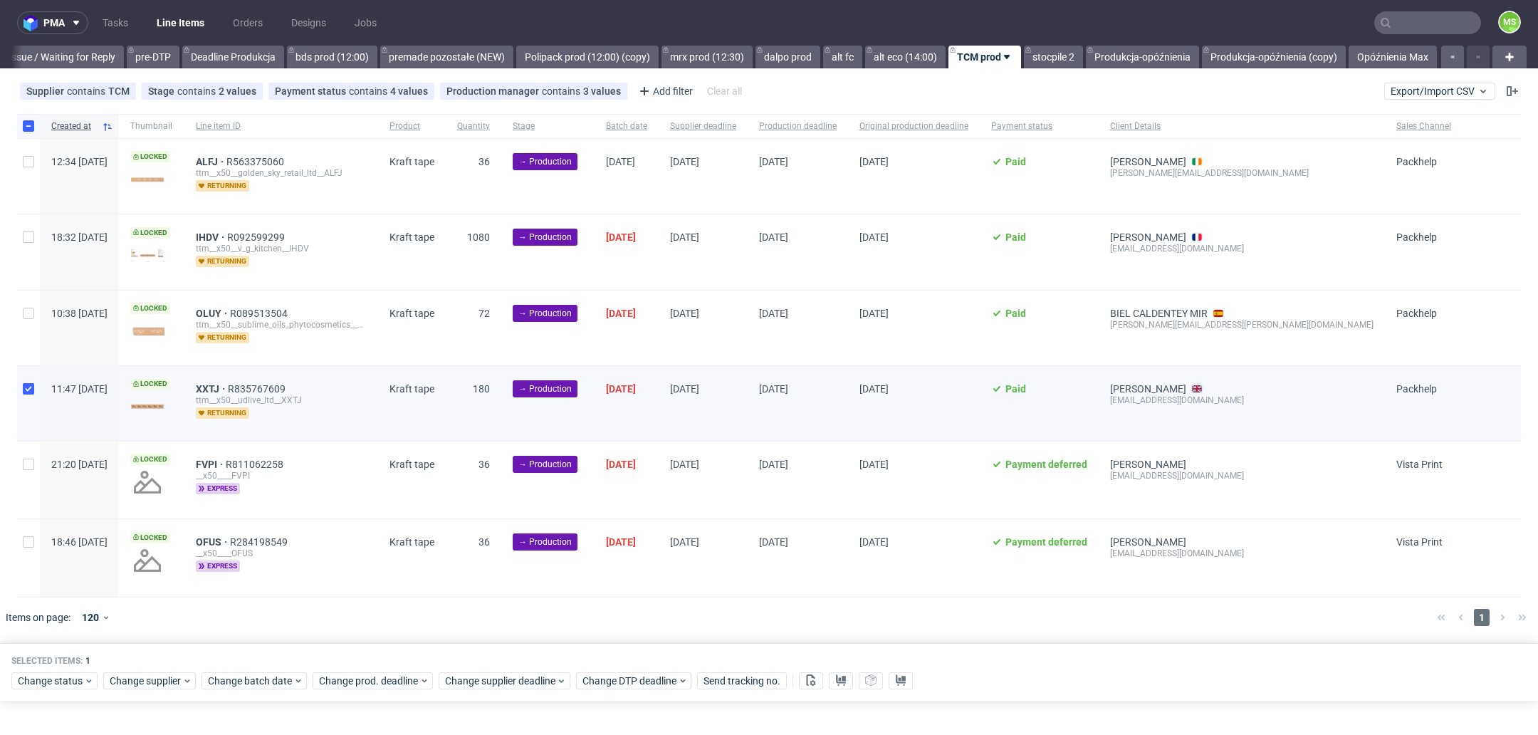
click at [29, 317] on div at bounding box center [28, 328] width 23 height 75
checkbox input "true"
click at [29, 233] on input "checkbox" at bounding box center [28, 236] width 11 height 11
checkbox input "true"
click at [29, 160] on input "checkbox" at bounding box center [28, 161] width 11 height 11
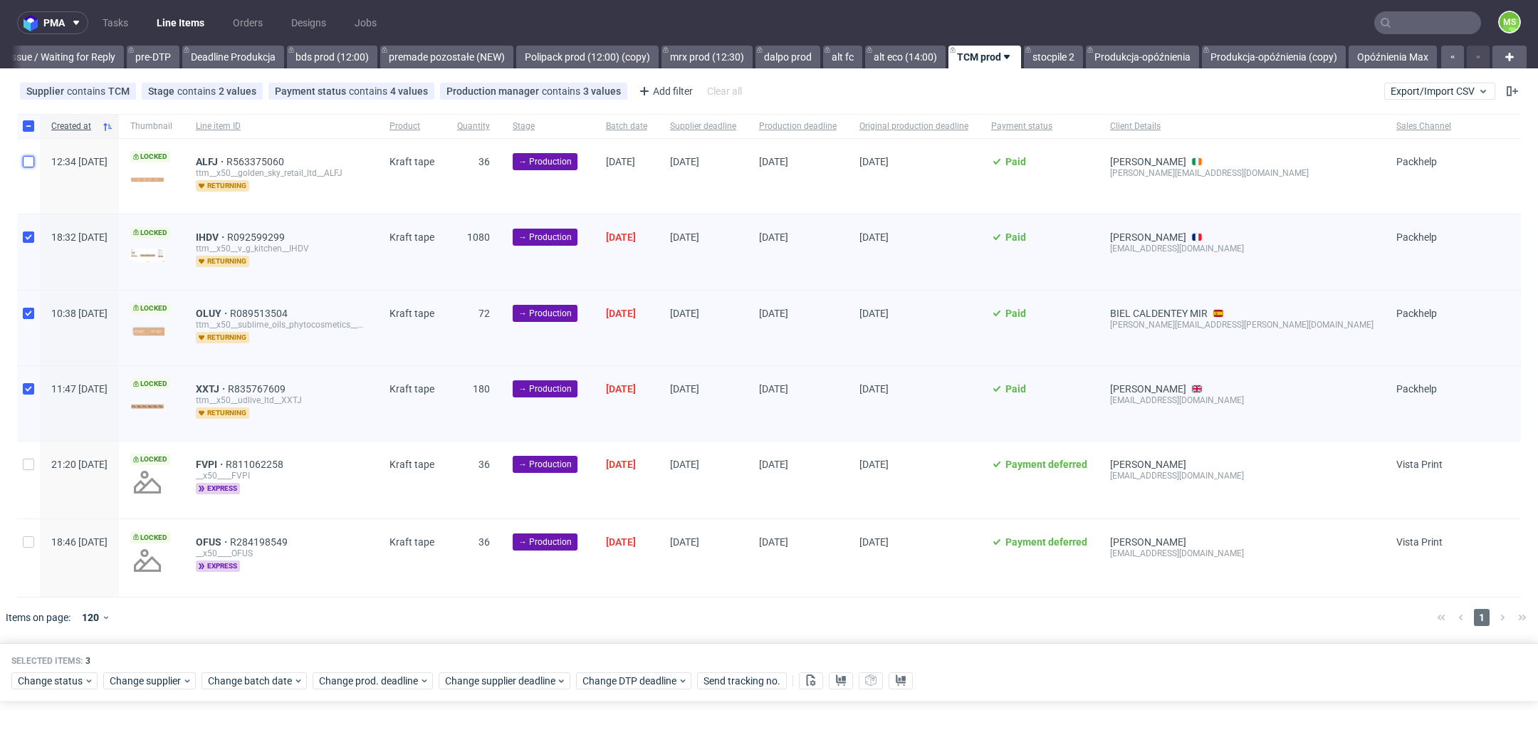
checkbox input "true"
click at [243, 686] on div "Selected items: 4 Change status Change supplier Change batch date Change prod. …" at bounding box center [769, 672] width 1538 height 59
click at [254, 679] on span "Change batch date" at bounding box center [250, 681] width 85 height 14
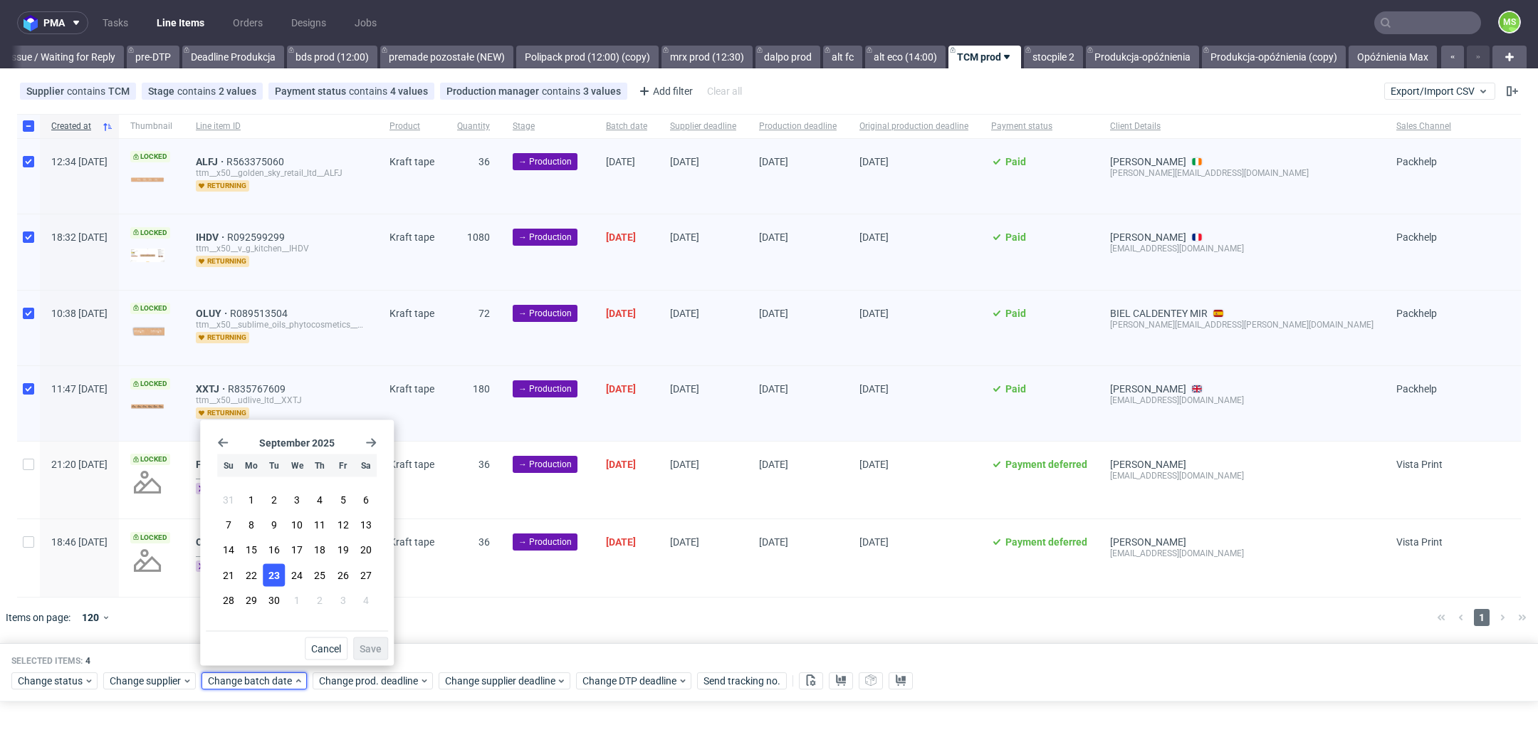
click at [273, 570] on span "23" at bounding box center [273, 575] width 11 height 14
click at [369, 647] on span "Save" at bounding box center [371, 649] width 22 height 10
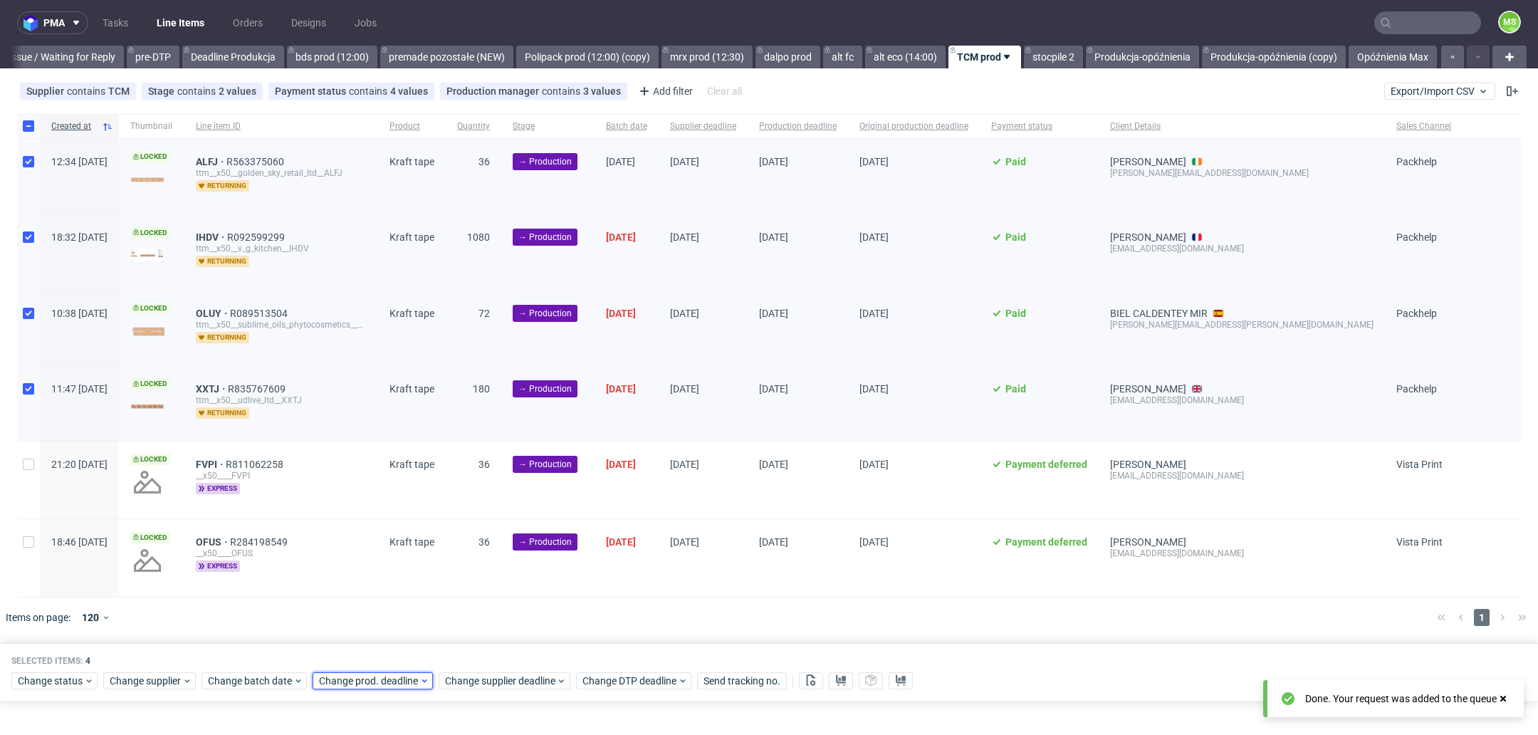
click at [369, 684] on span "Change prod. deadline" at bounding box center [369, 681] width 100 height 14
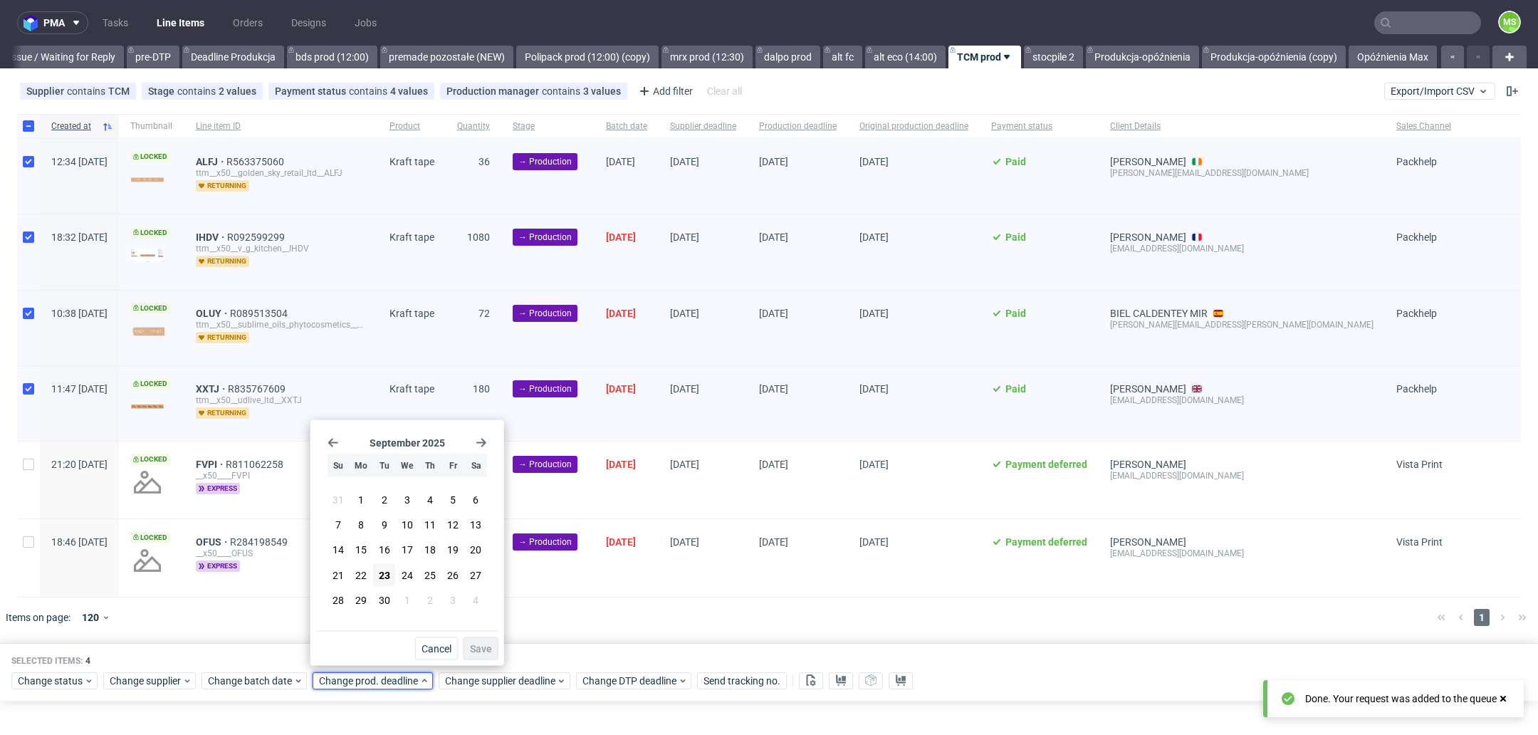
click at [486, 442] on div "September 2025 Su Mo Tu We Th Fr Sa 31 1 2 3 4 5 6 7 8 9 10 11 12 13 14 15 16 1…" at bounding box center [407, 528] width 182 height 205
click at [481, 442] on use "Go forward 1 month" at bounding box center [481, 443] width 10 height 9
click at [449, 546] on span "17" at bounding box center [452, 550] width 11 height 14
click at [487, 652] on span "Save" at bounding box center [481, 649] width 22 height 10
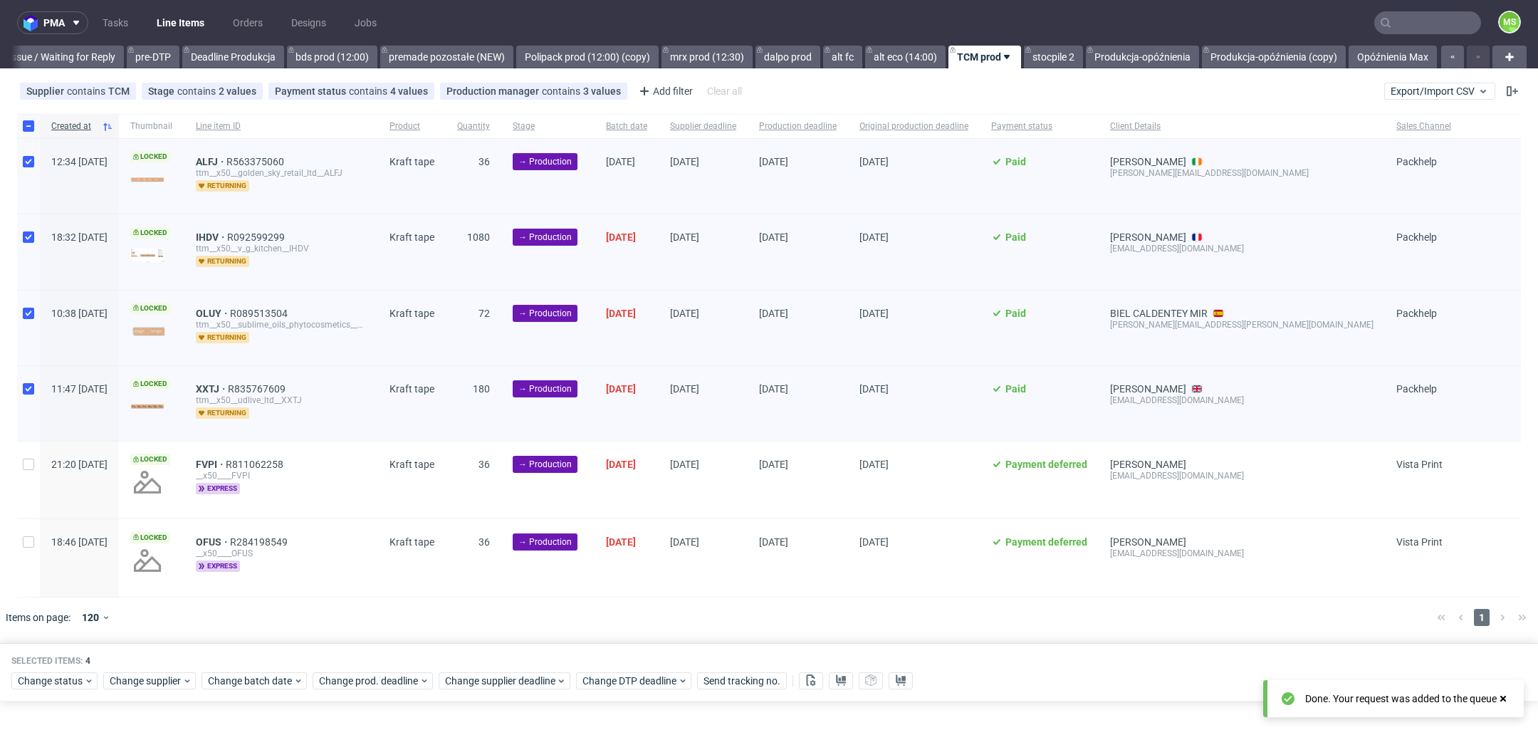
click at [510, 685] on div "Change status Change supplier Change batch date Change prod. deadline Change su…" at bounding box center [768, 679] width 1515 height 21
click at [522, 678] on span "Change supplier deadline" at bounding box center [500, 681] width 111 height 14
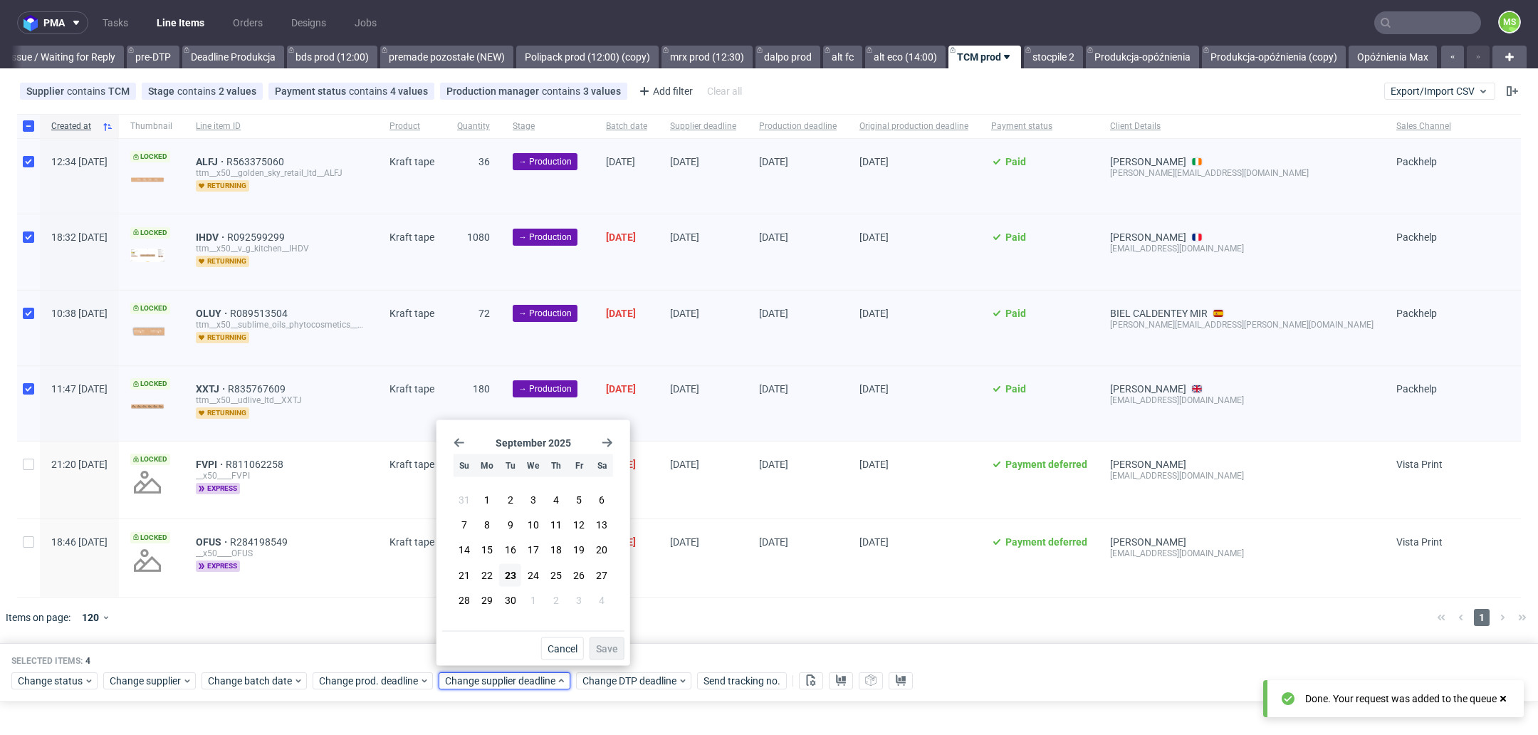
click at [611, 441] on icon "Go forward 1 month" at bounding box center [607, 442] width 11 height 11
click at [584, 548] on span "17" at bounding box center [578, 550] width 11 height 14
click at [609, 646] on span "Save" at bounding box center [607, 649] width 22 height 10
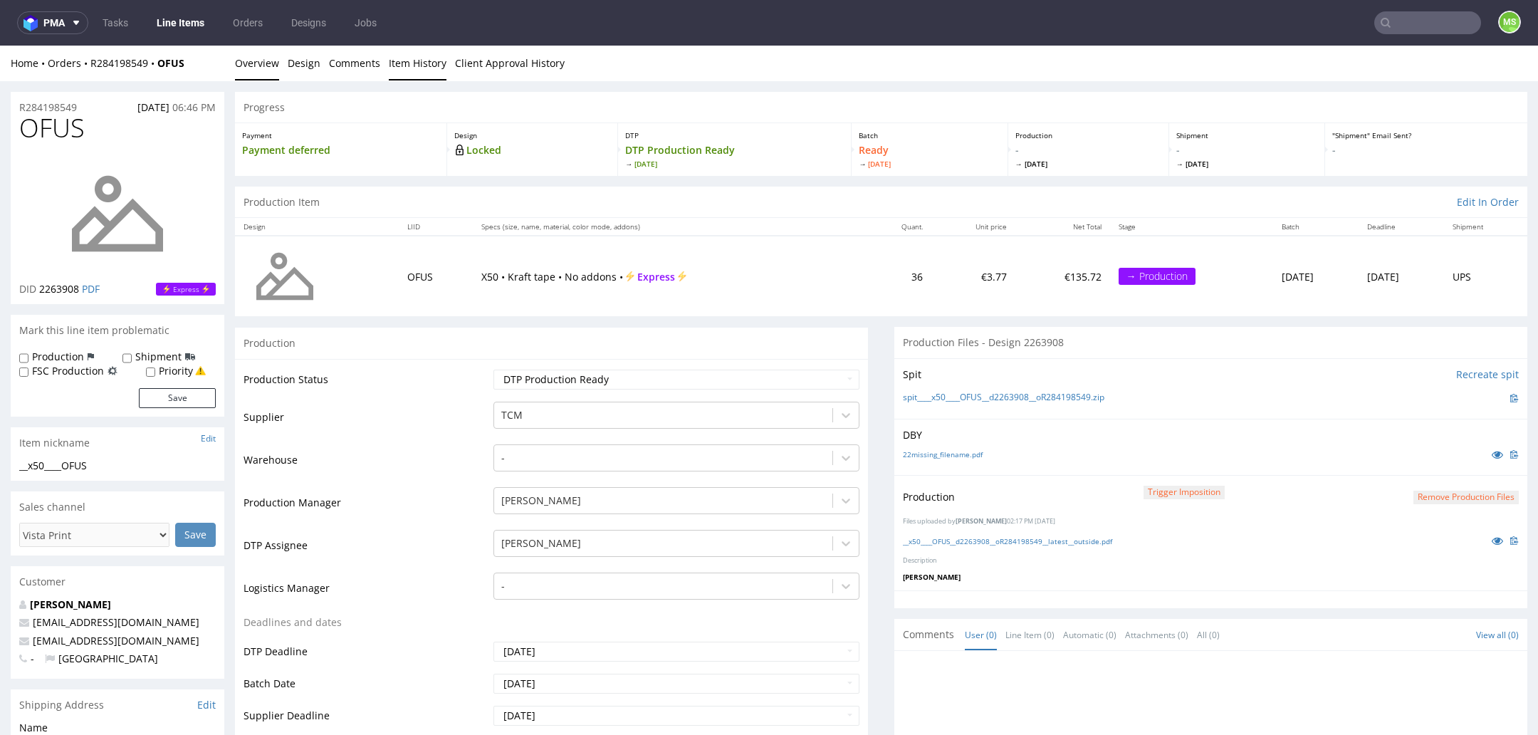
click at [401, 70] on link "Item History" at bounding box center [418, 63] width 58 height 35
click at [402, 68] on link "Item History" at bounding box center [418, 63] width 58 height 35
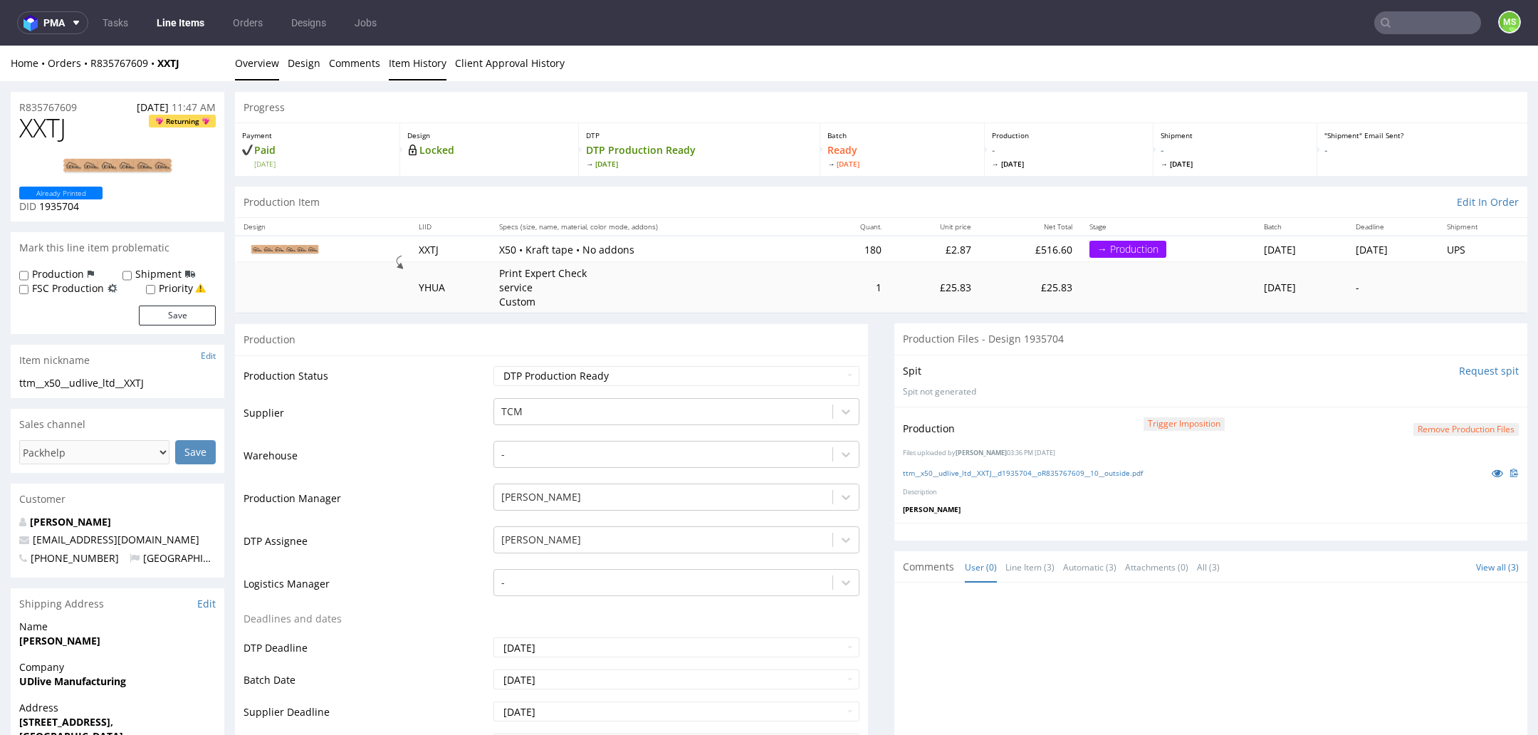
click at [398, 71] on link "Item History" at bounding box center [418, 63] width 58 height 35
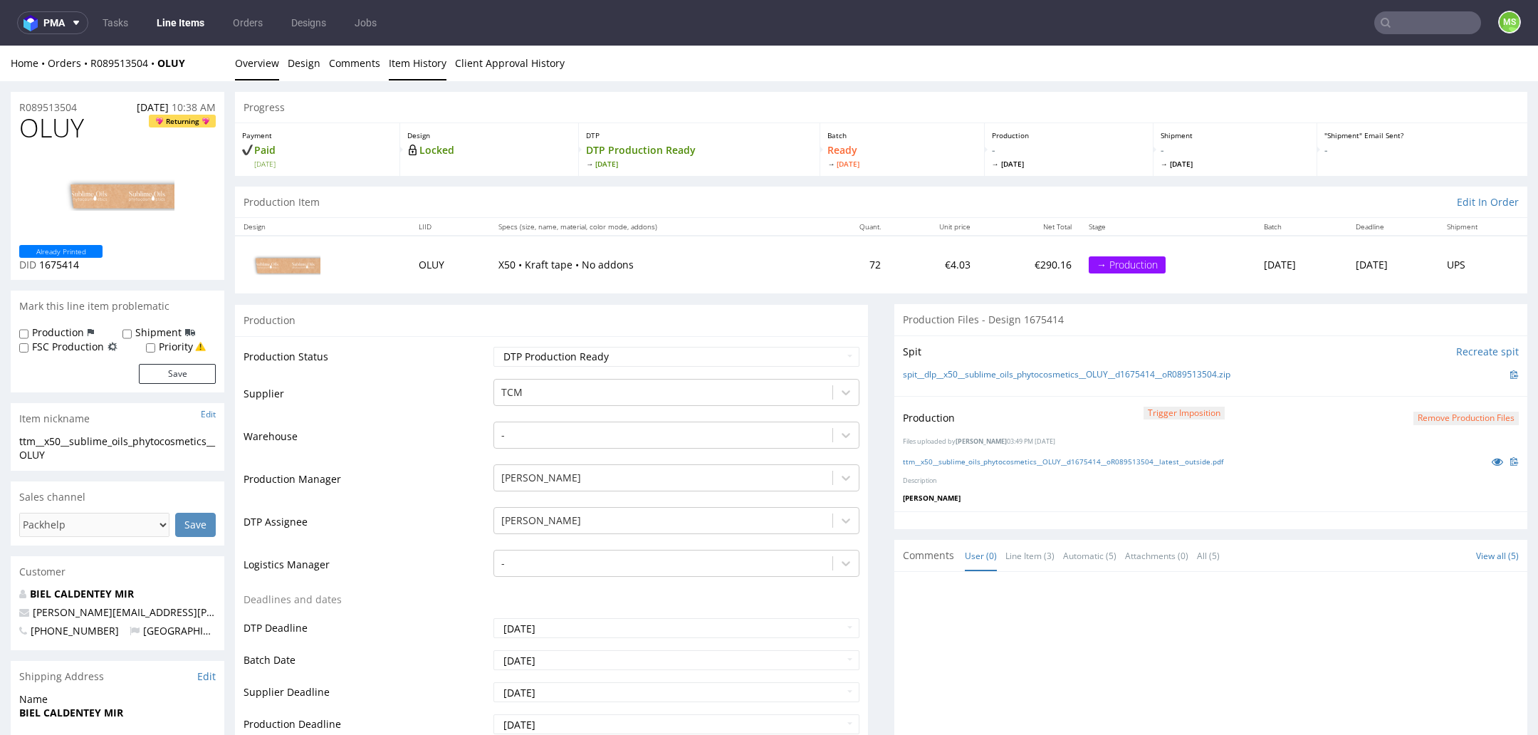
click at [399, 59] on link "Item History" at bounding box center [418, 63] width 58 height 35
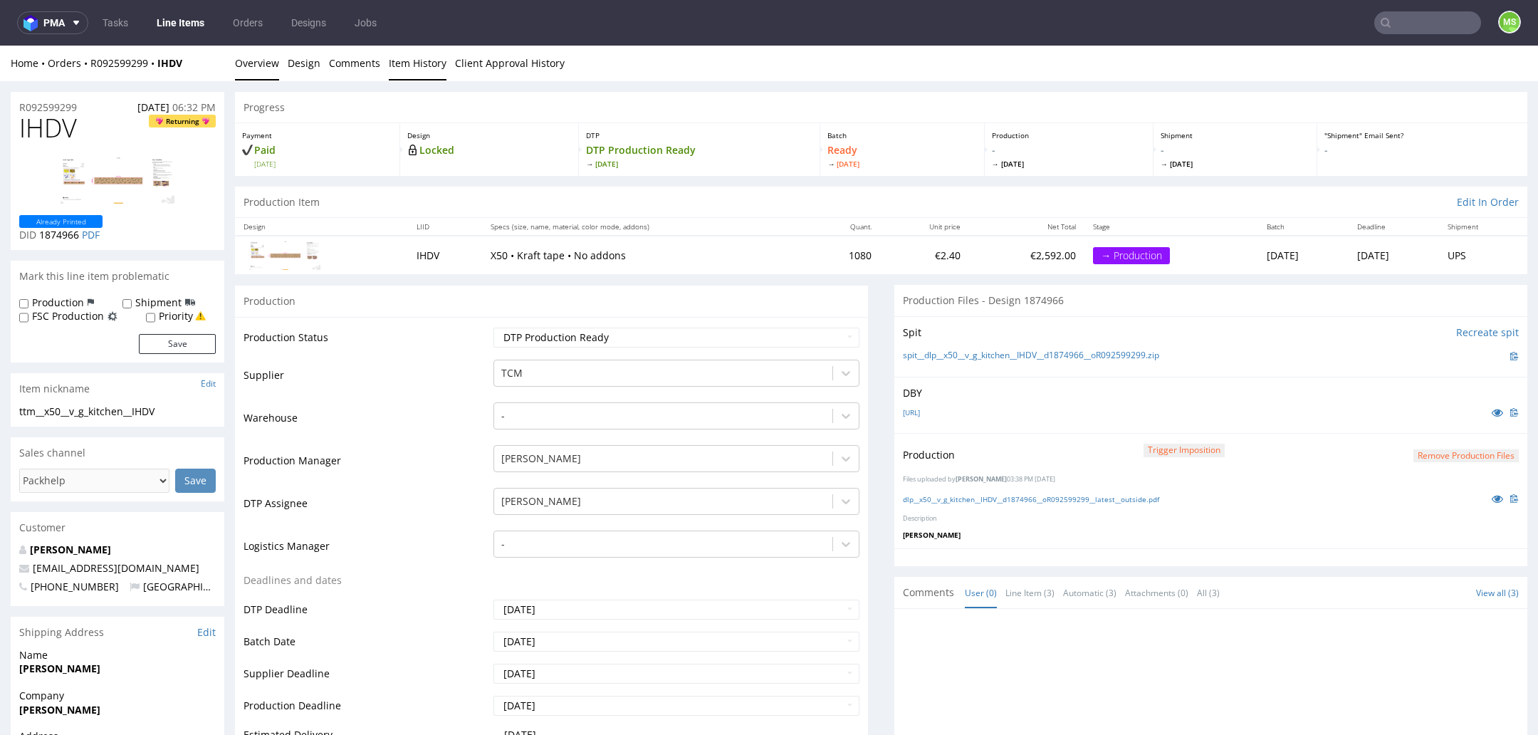
click at [422, 56] on link "Item History" at bounding box center [418, 63] width 58 height 35
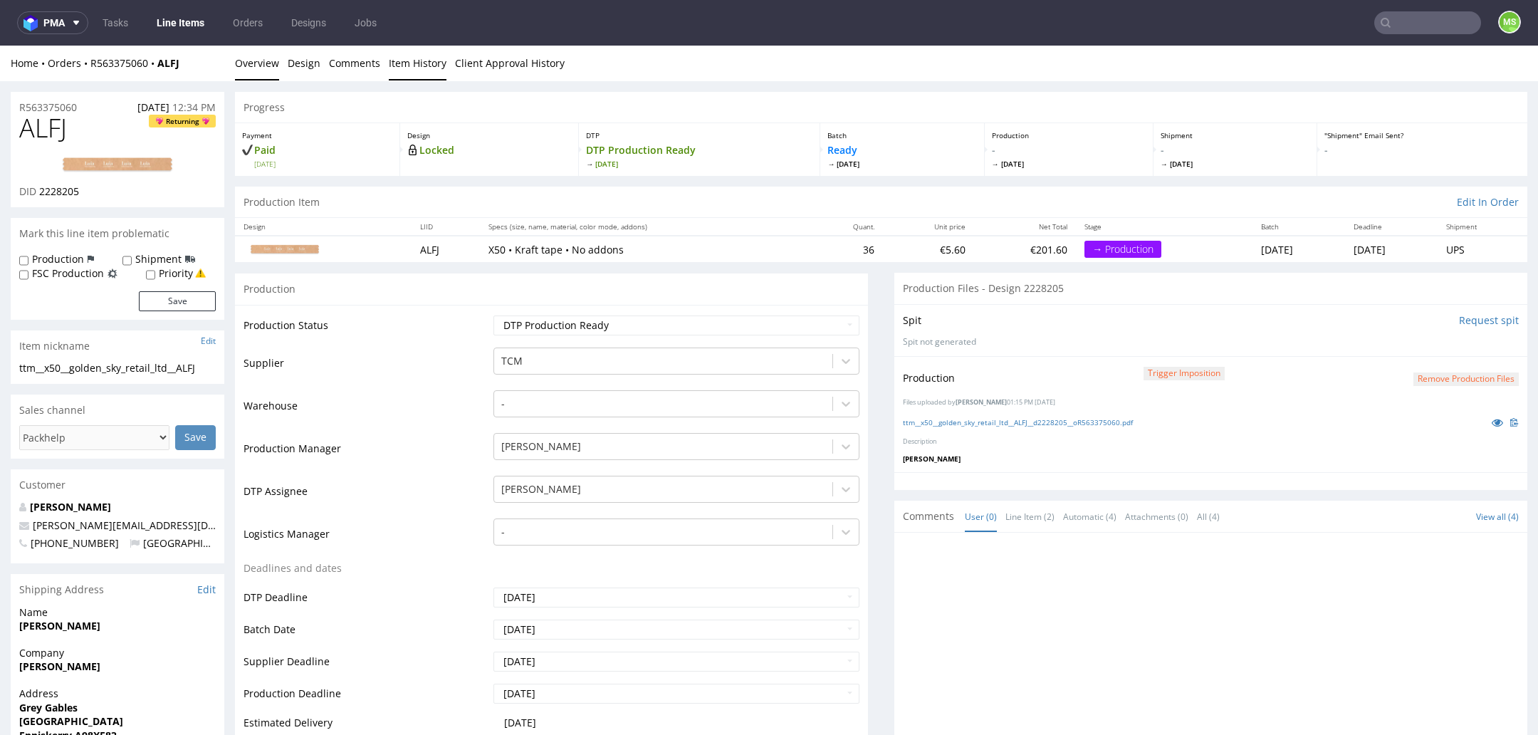
click at [415, 58] on link "Item History" at bounding box center [418, 63] width 58 height 35
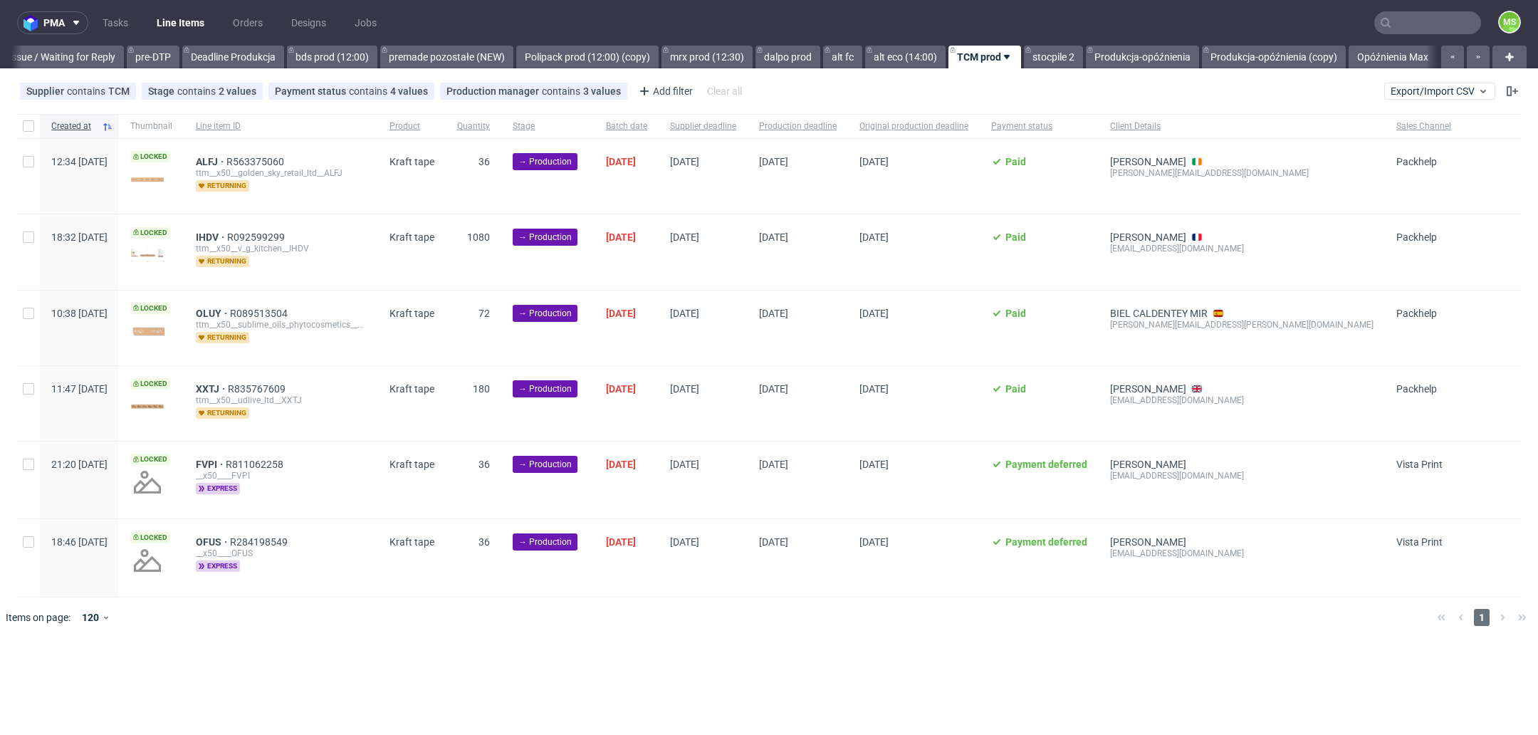
scroll to position [0, 2308]
click at [28, 132] on div at bounding box center [28, 126] width 23 height 24
checkbox input "true"
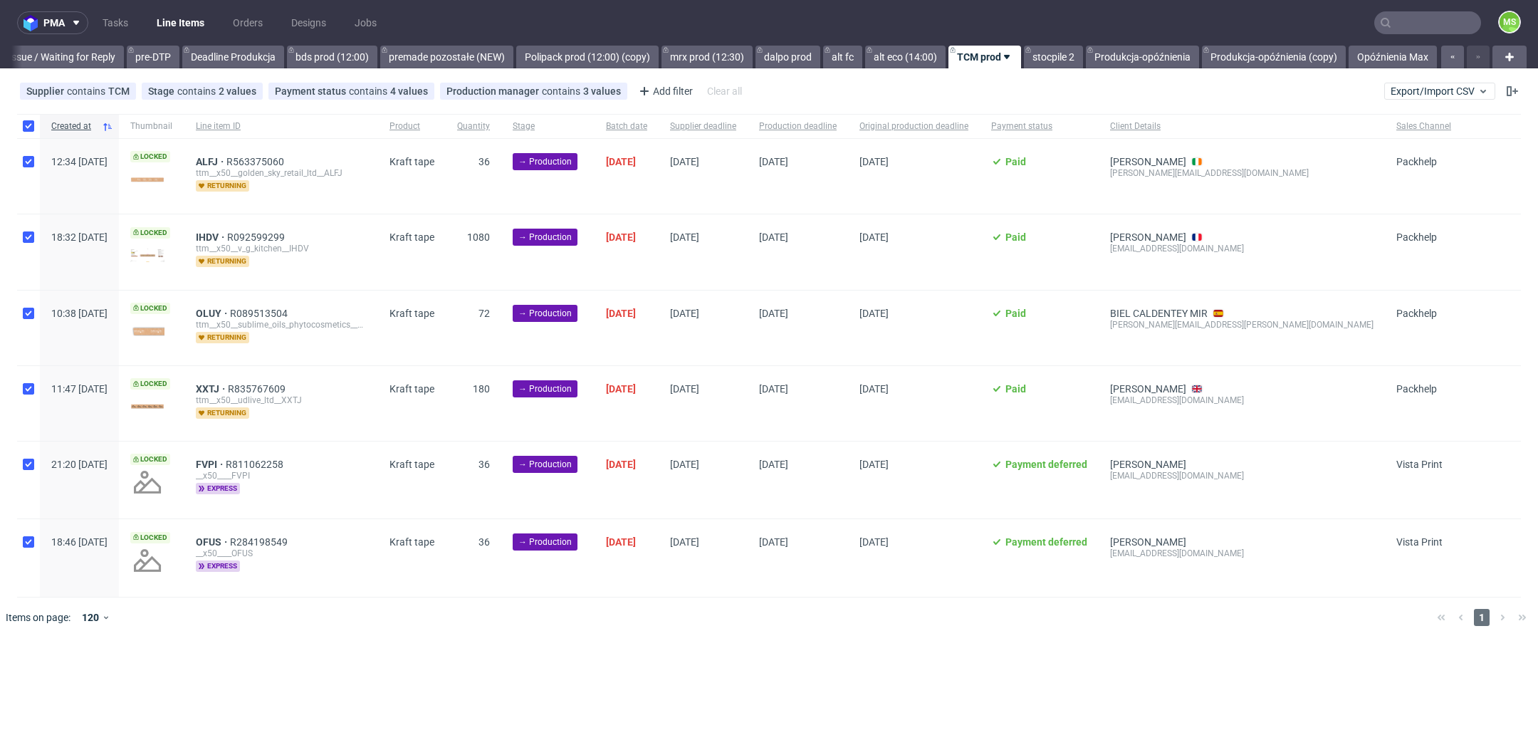
checkbox input "true"
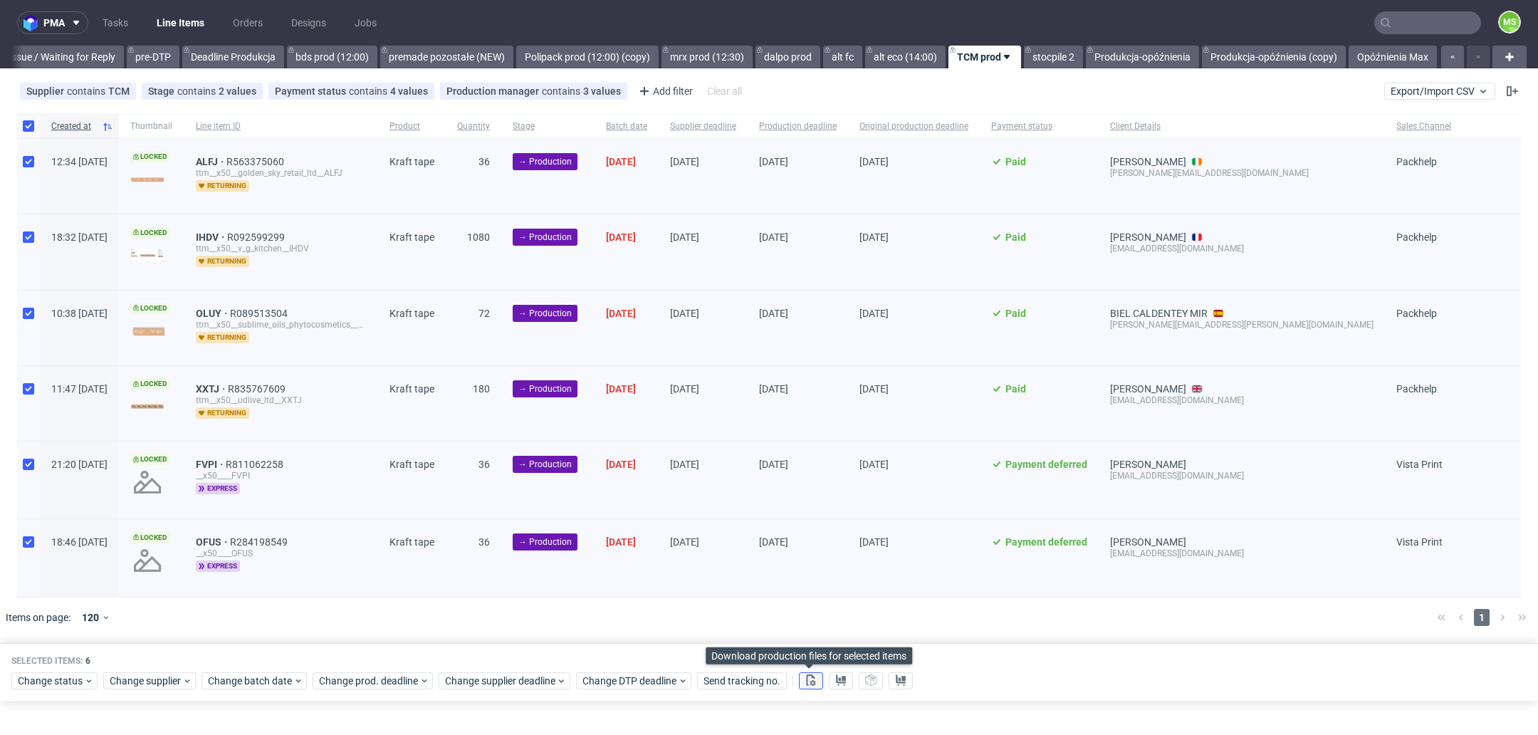
click at [809, 679] on use at bounding box center [811, 679] width 9 height 11
click at [844, 680] on icon at bounding box center [840, 679] width 11 height 11
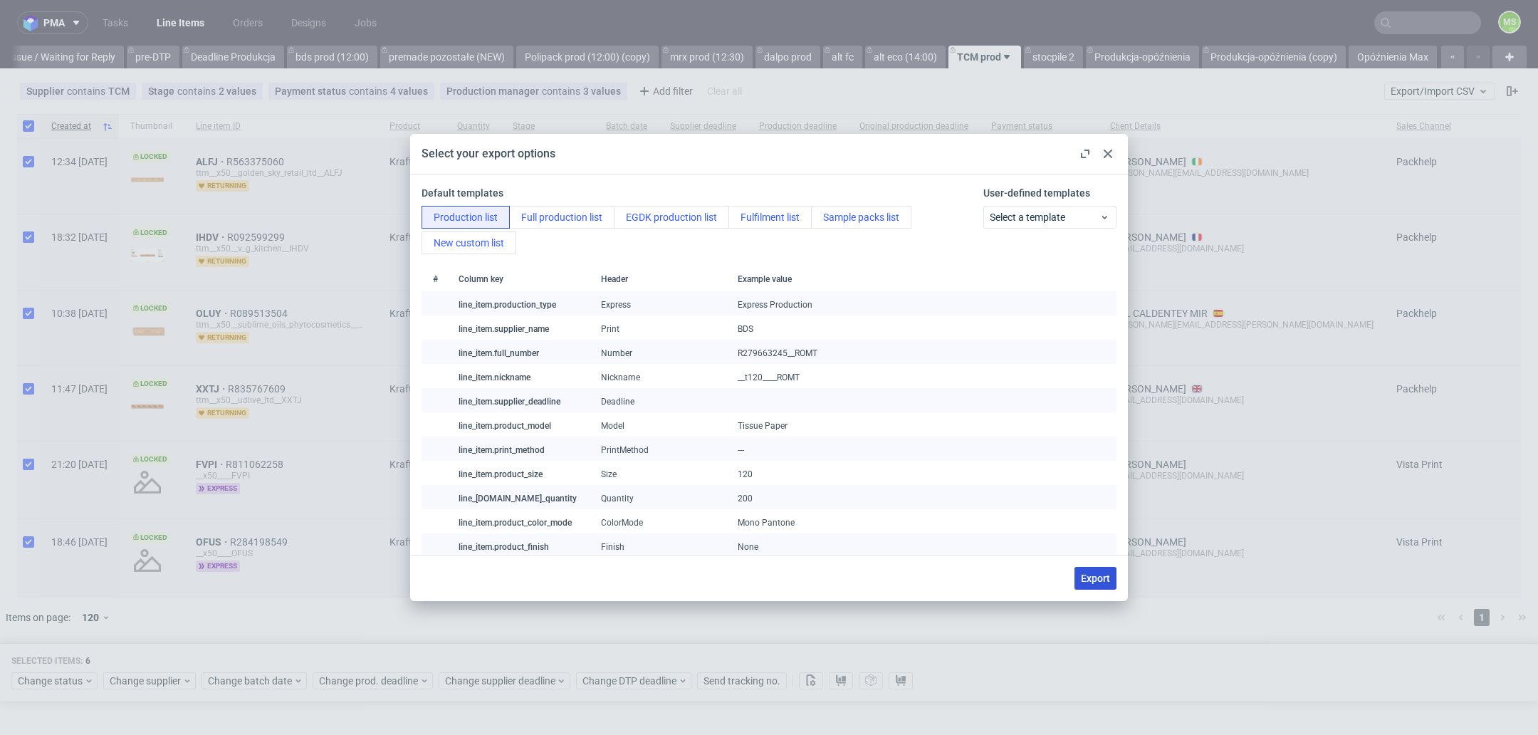
click at [1094, 578] on span "Export" at bounding box center [1095, 578] width 29 height 10
checkbox input "false"
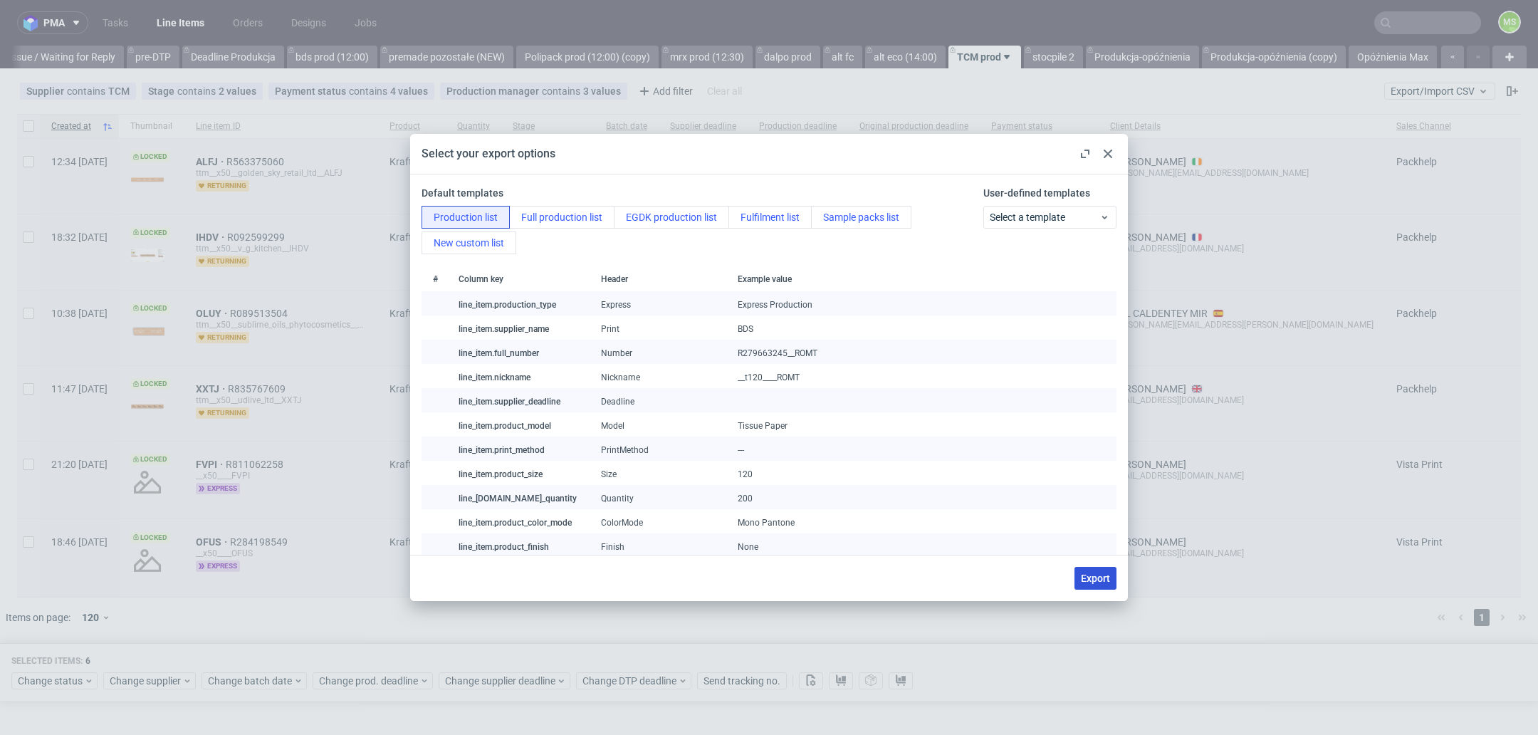
checkbox input "false"
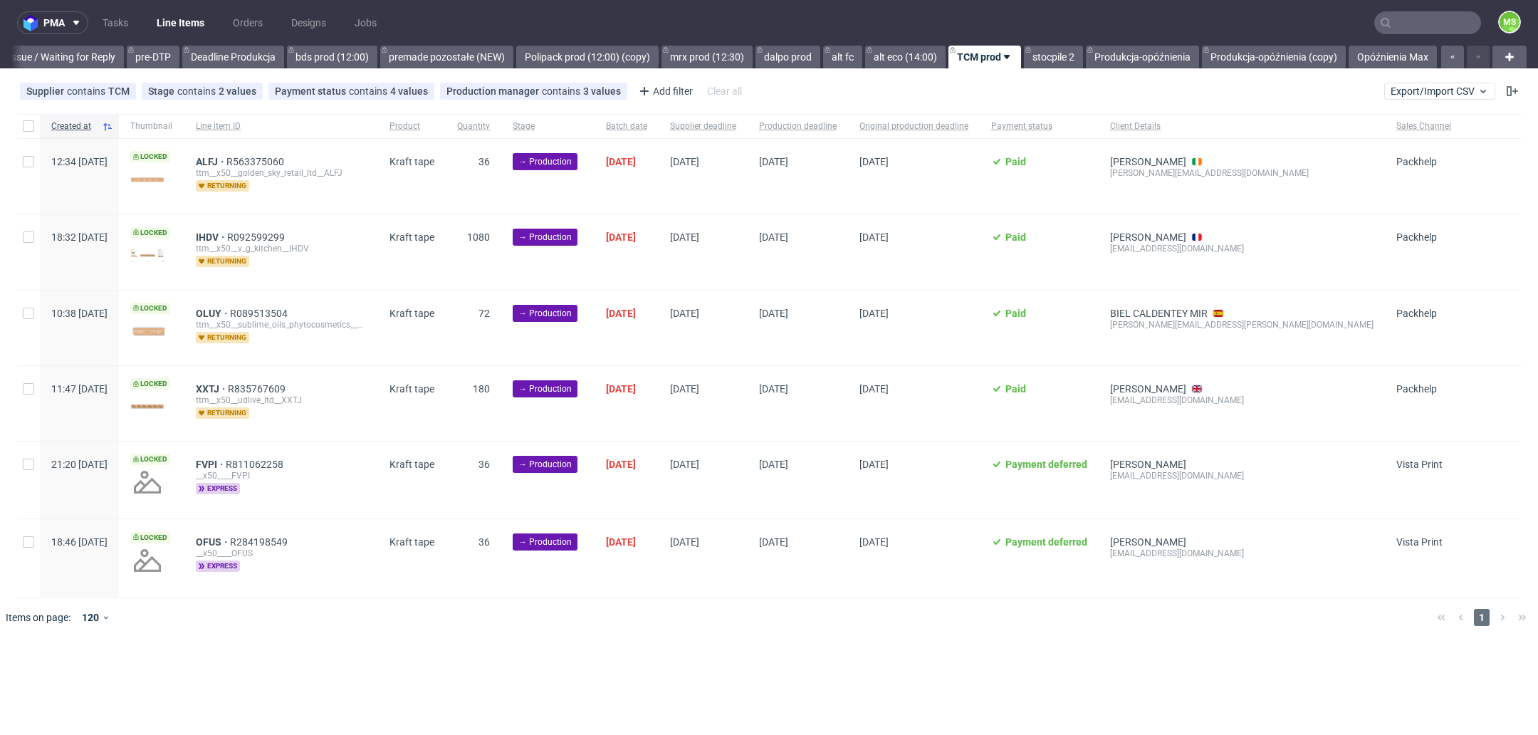
click at [21, 129] on div at bounding box center [28, 126] width 23 height 24
checkbox input "true"
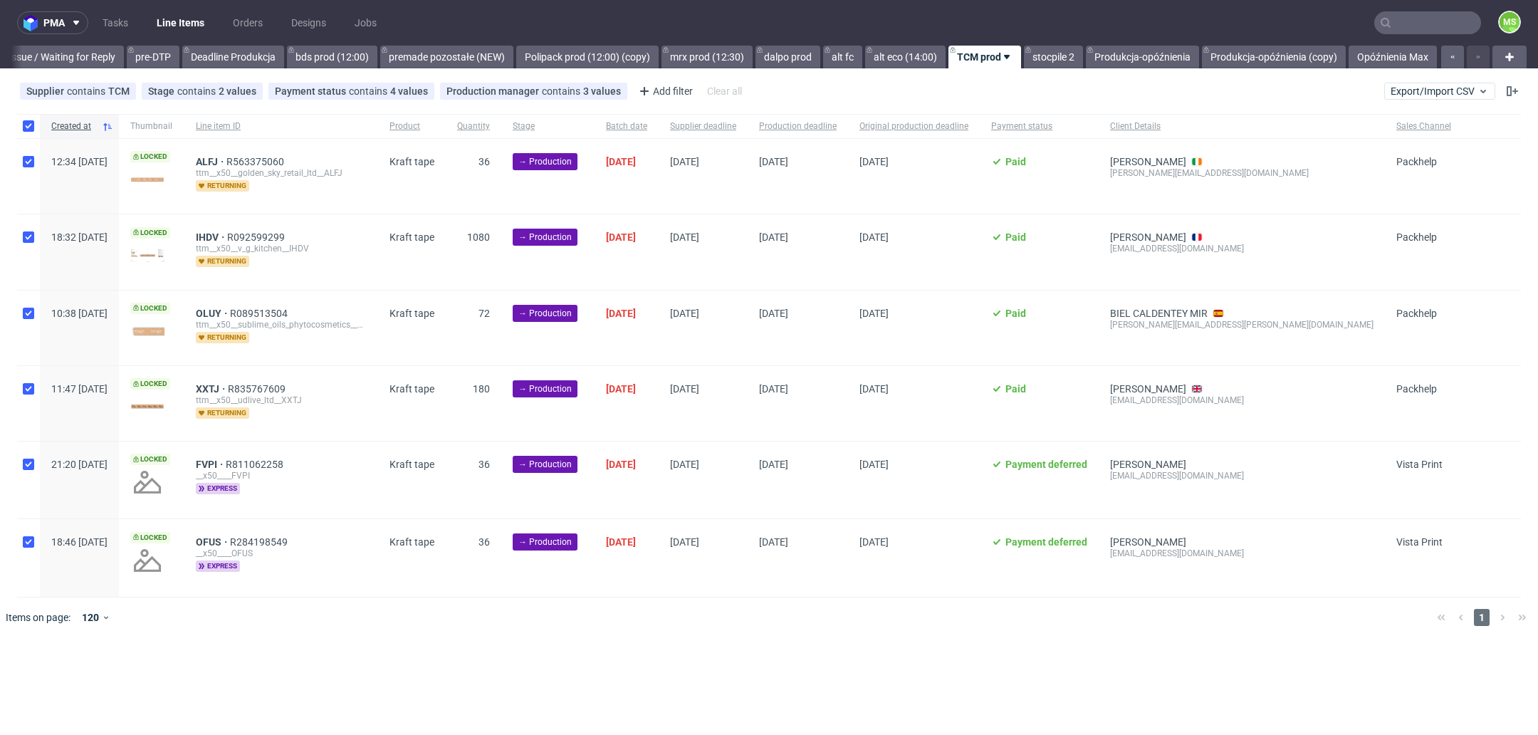
checkbox input "true"
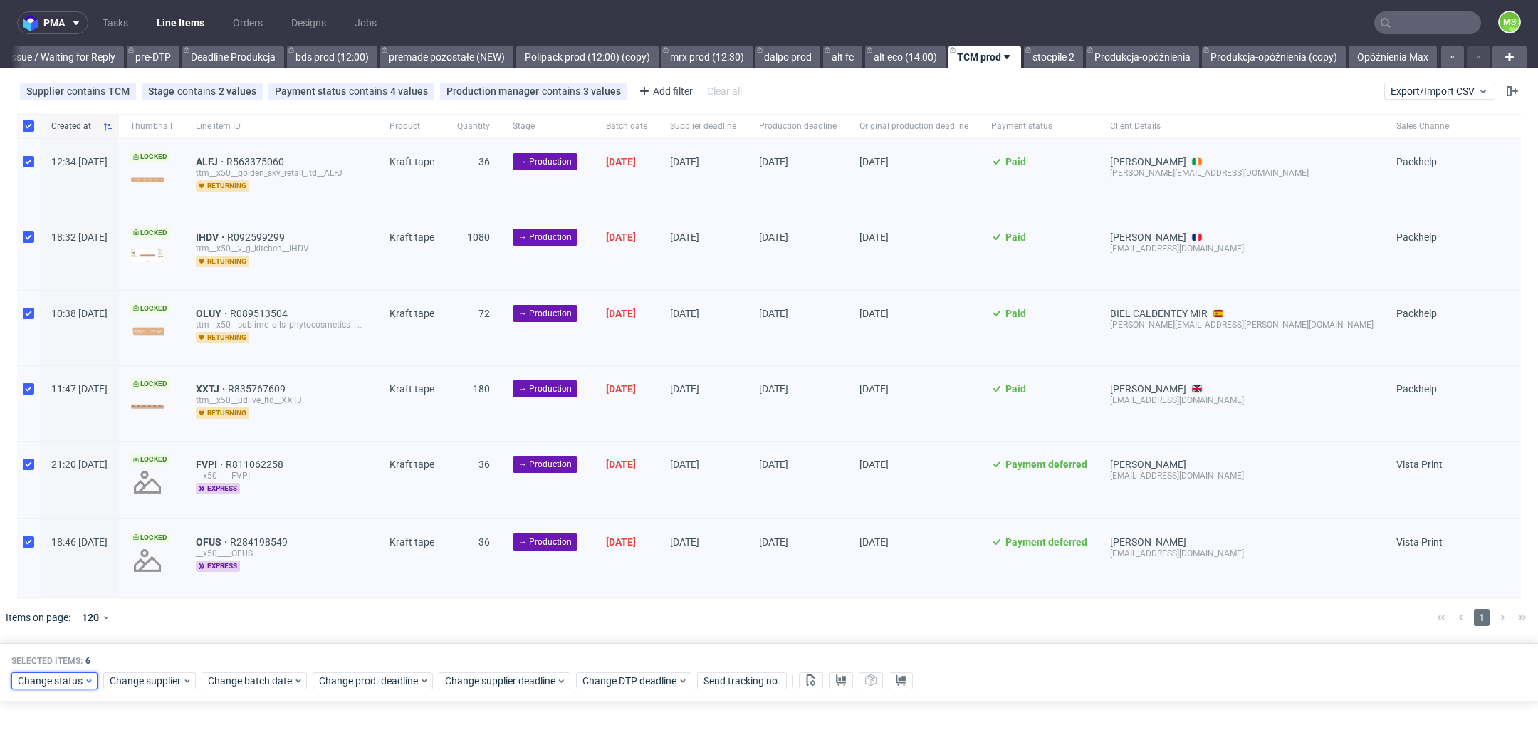
click at [39, 685] on div "Change status" at bounding box center [54, 680] width 86 height 17
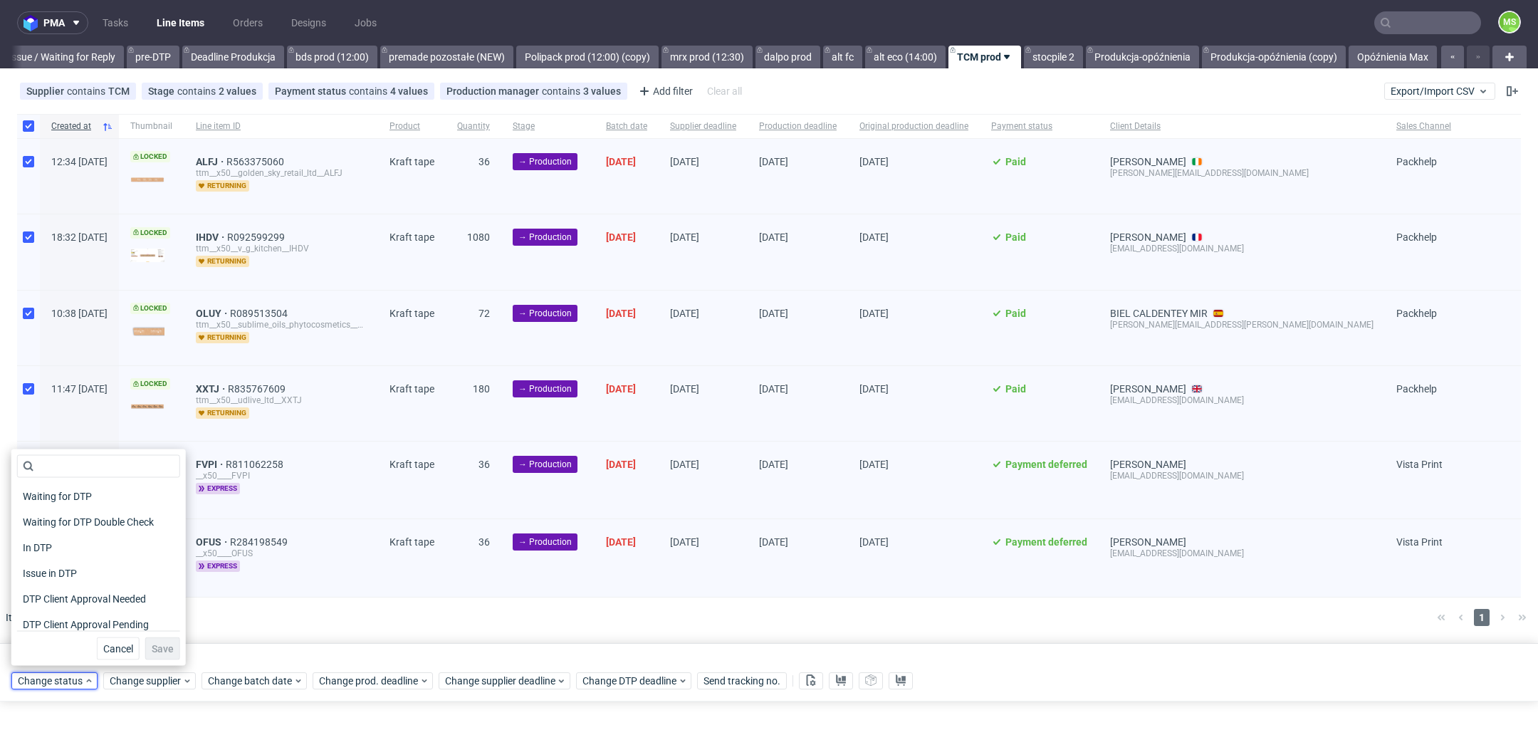
scroll to position [186, 0]
click at [90, 519] on div "In Production" at bounding box center [98, 516] width 163 height 20
click at [152, 652] on span "Save" at bounding box center [163, 649] width 22 height 10
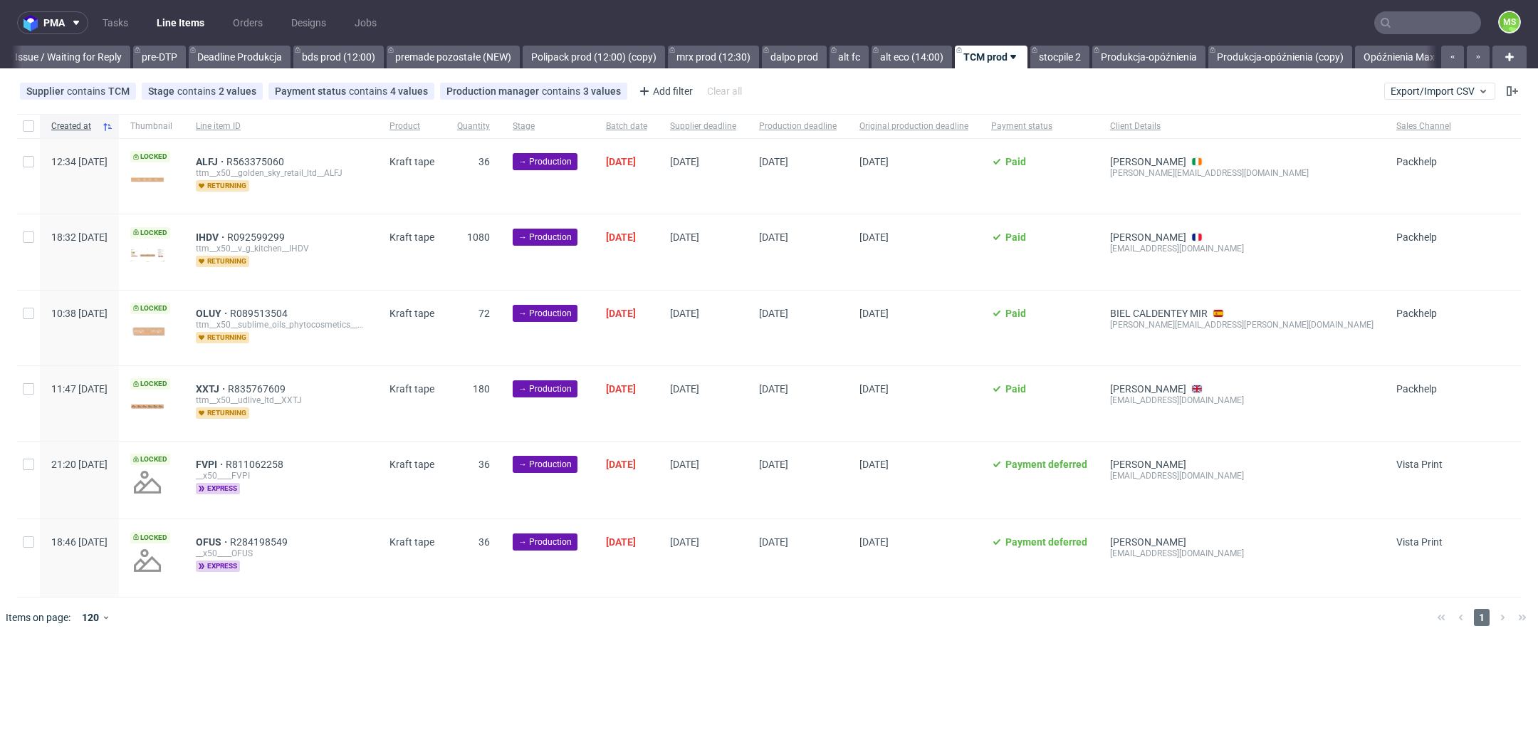
scroll to position [0, 2308]
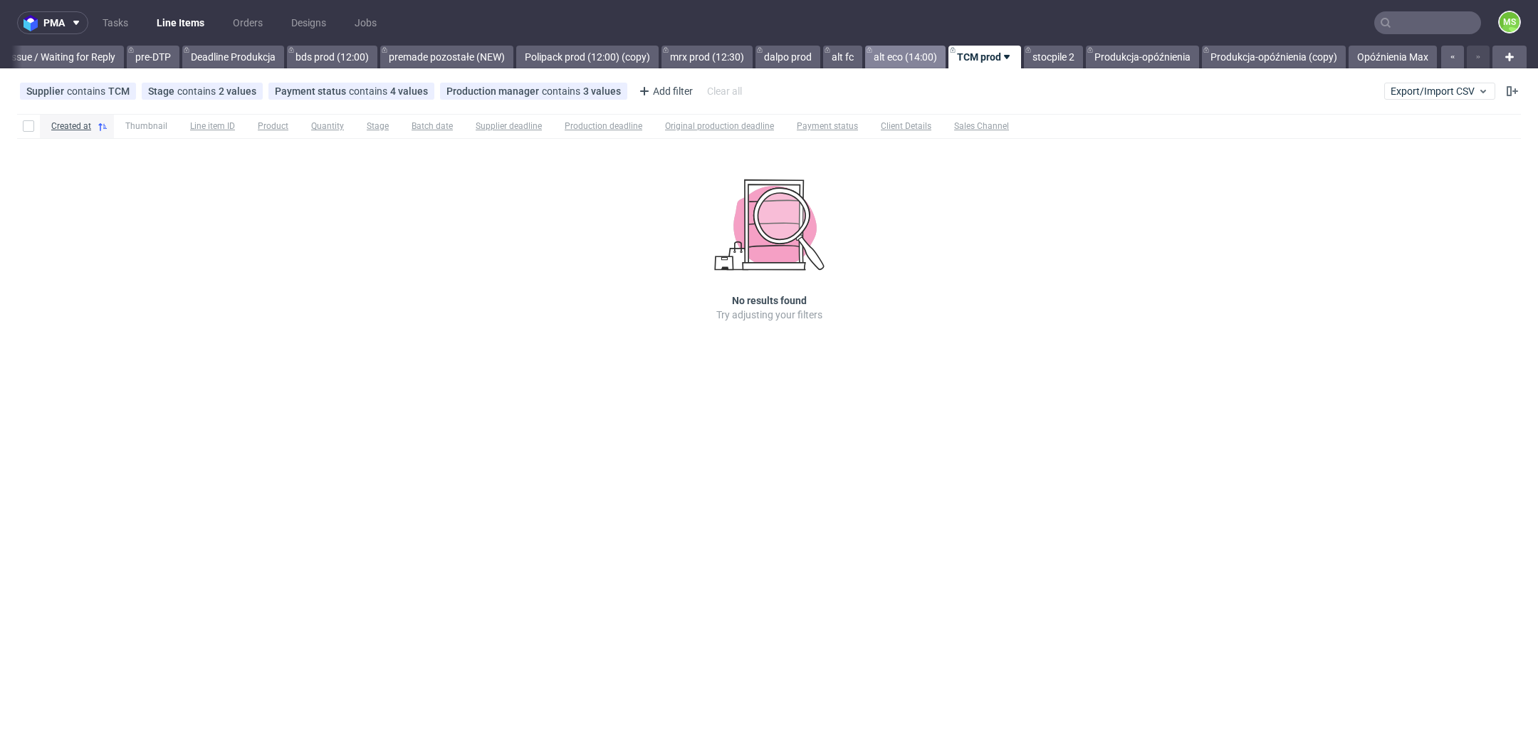
click at [890, 59] on link "alt eco (14:00)" at bounding box center [905, 57] width 80 height 23
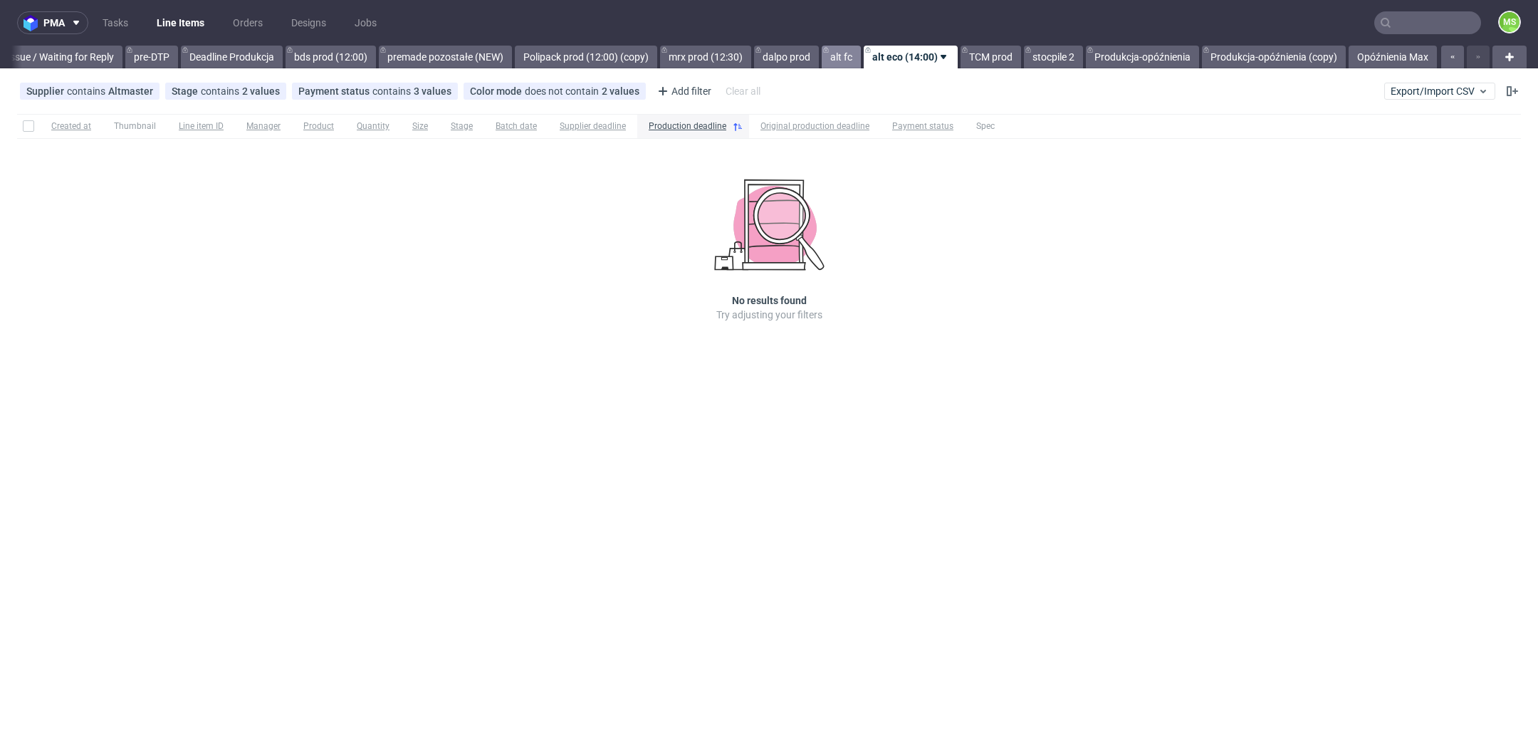
click at [840, 63] on link "alt fc" at bounding box center [841, 57] width 39 height 23
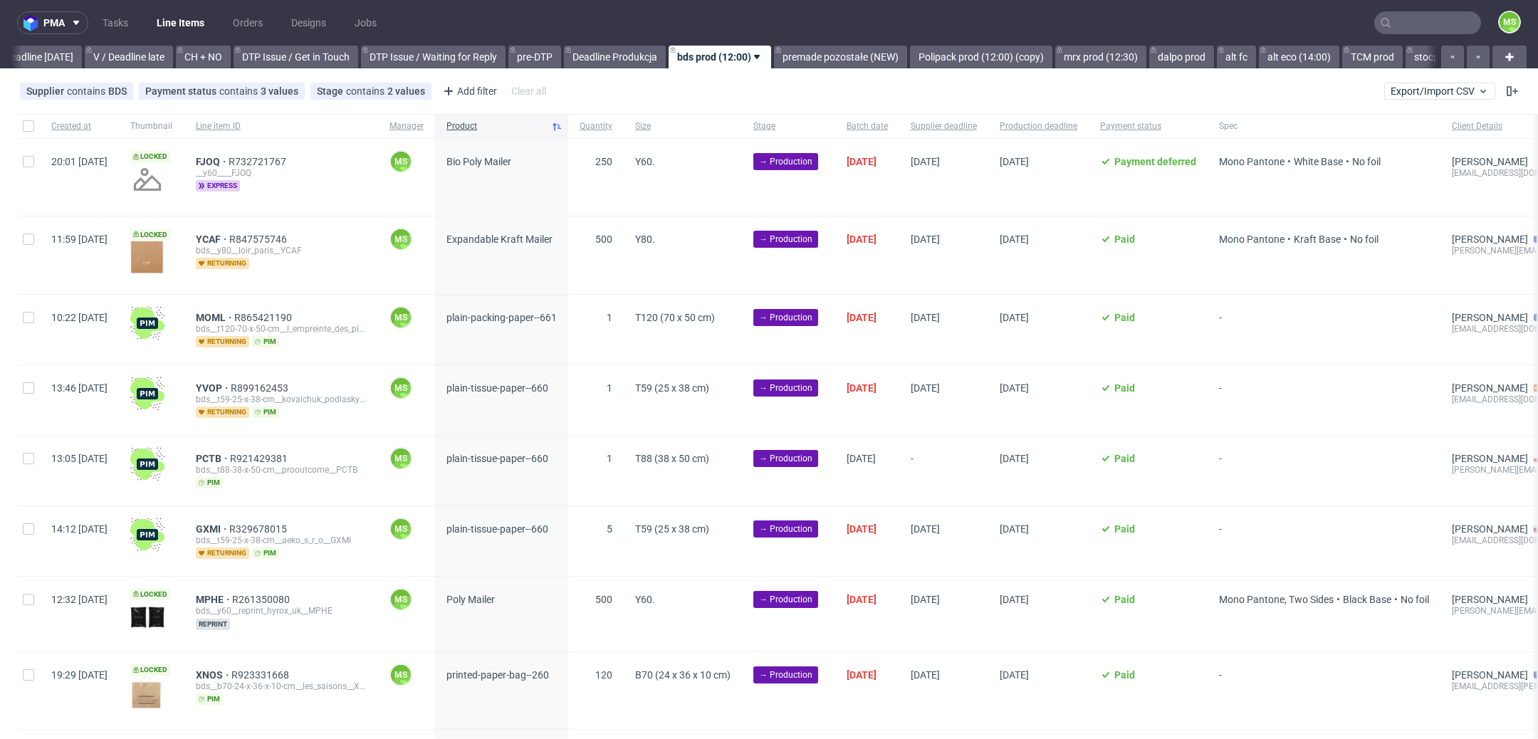
scroll to position [0, 1931]
click at [1395, 97] on button "Export/Import CSV" at bounding box center [1439, 91] width 111 height 17
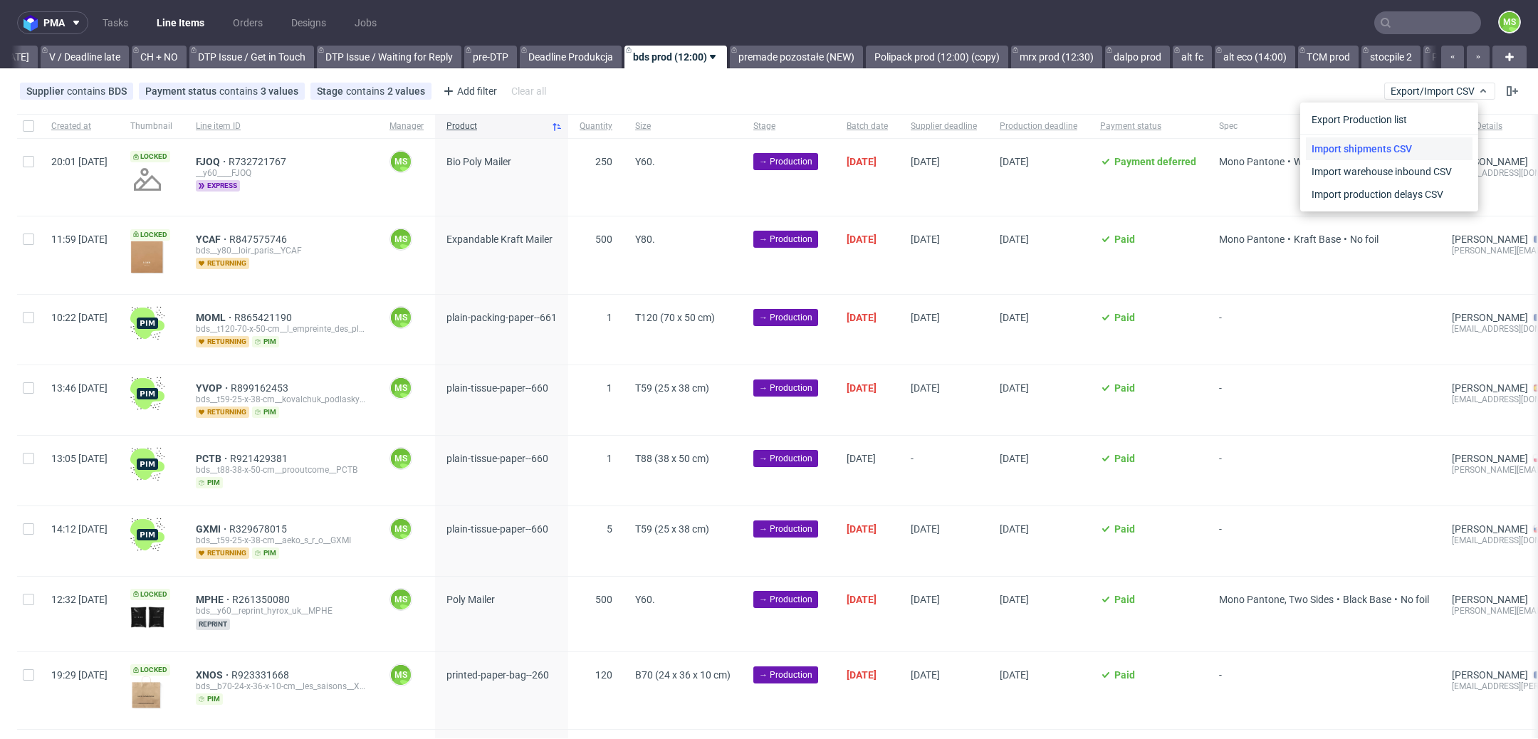
click at [1416, 150] on link "Import shipments CSV" at bounding box center [1389, 148] width 167 height 23
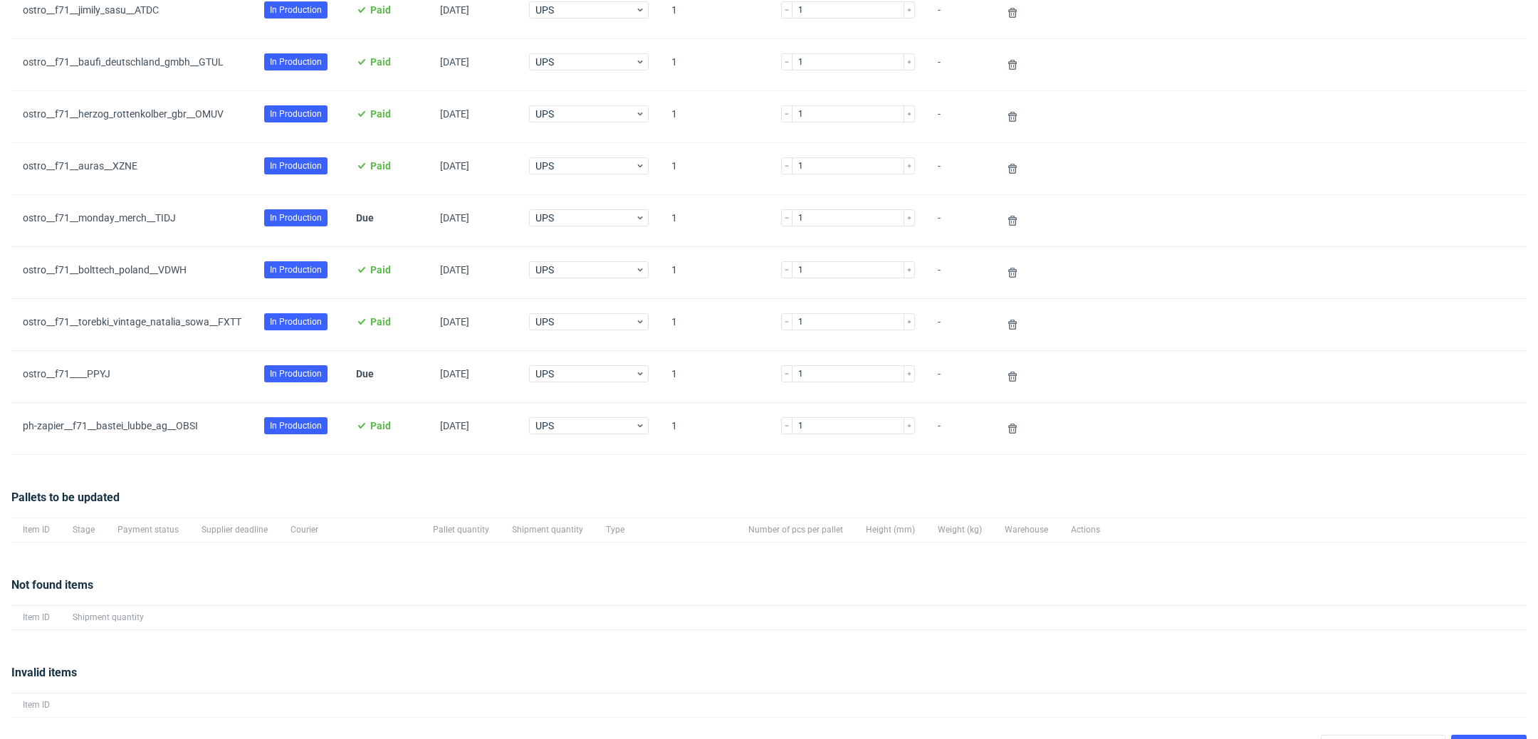
scroll to position [377, 0]
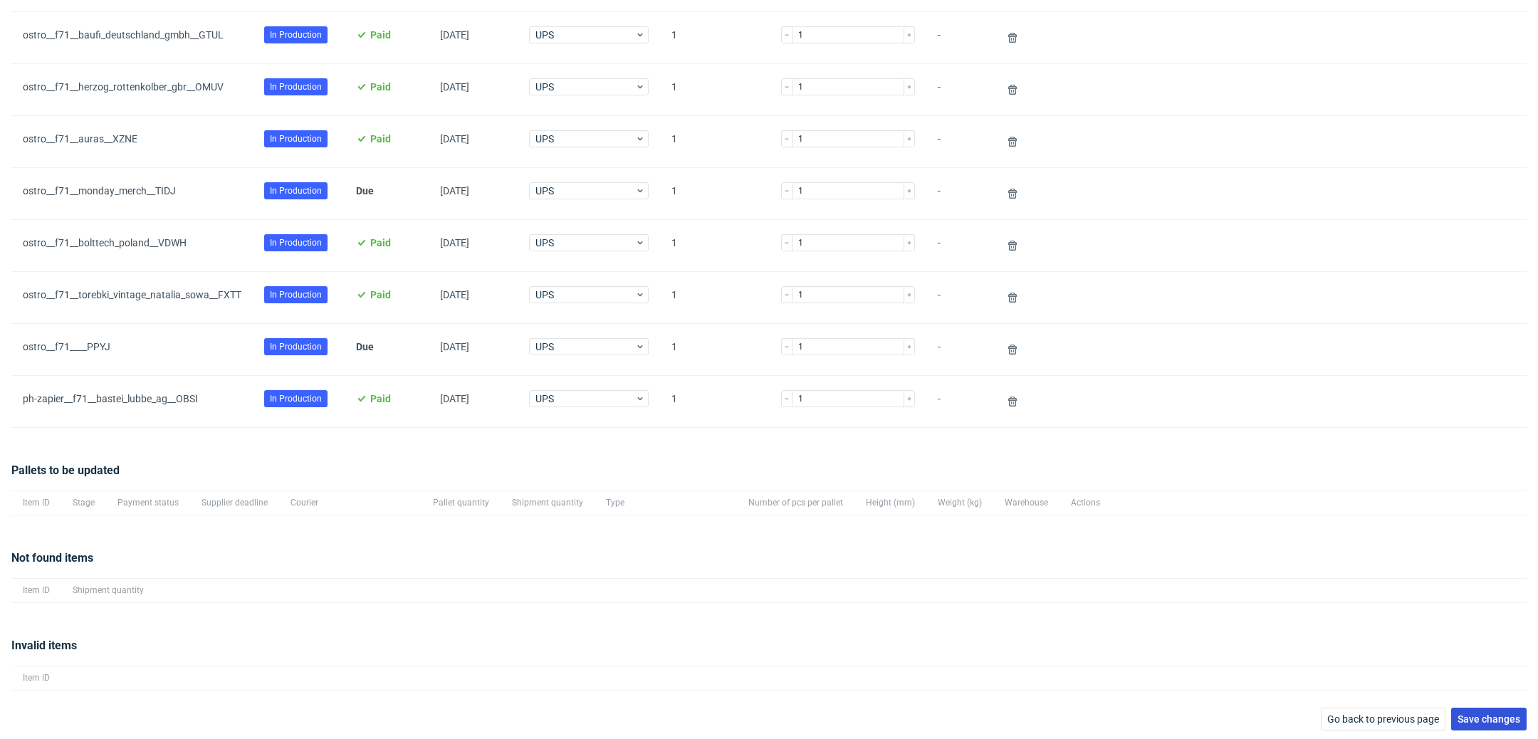
click at [1473, 720] on span "Save changes" at bounding box center [1489, 719] width 63 height 10
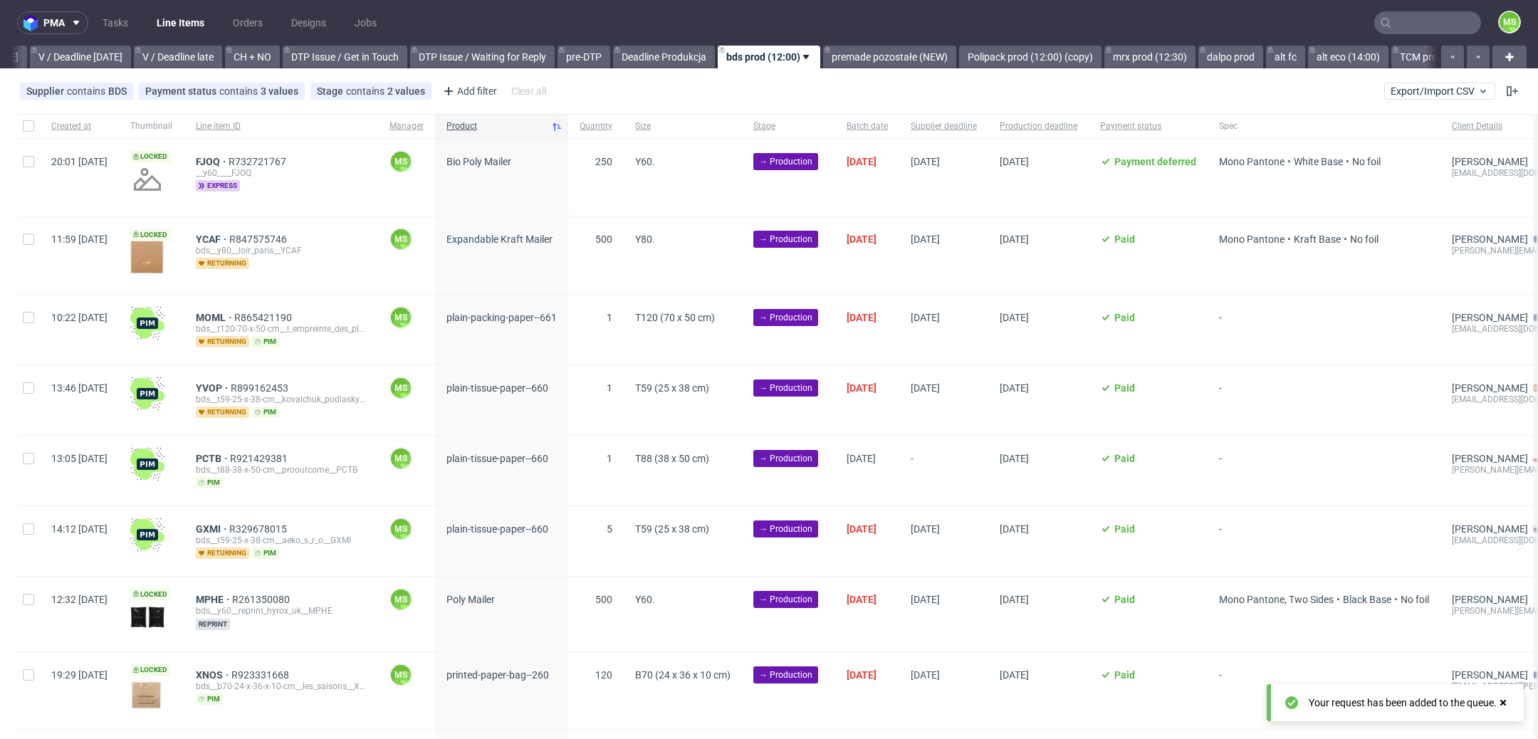
scroll to position [0, 1931]
